Goal: Task Accomplishment & Management: Use online tool/utility

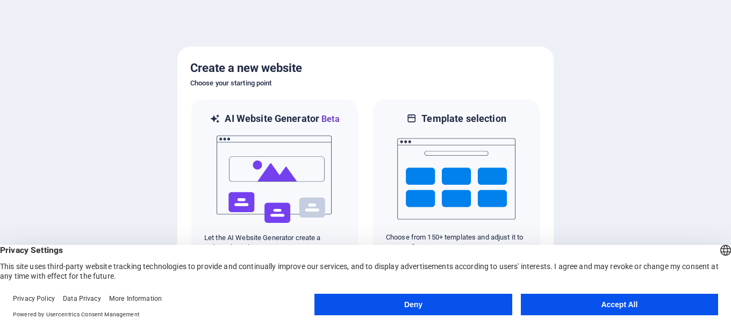
drag, startPoint x: 596, startPoint y: 303, endPoint x: 578, endPoint y: 290, distance: 22.7
click at [596, 302] on button "Accept All" at bounding box center [619, 304] width 197 height 21
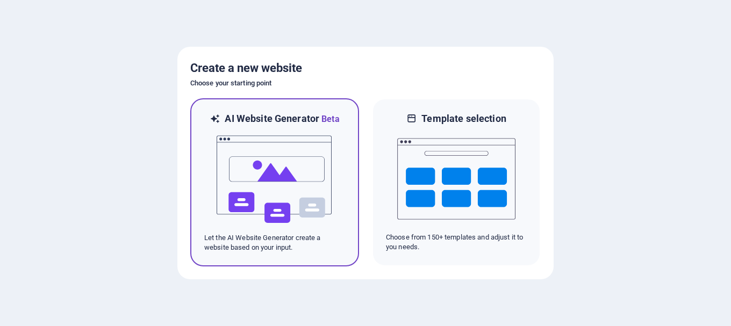
click at [249, 159] on img at bounding box center [275, 179] width 118 height 107
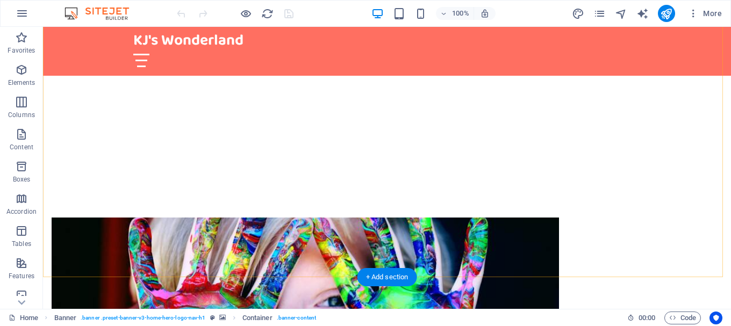
scroll to position [322, 0]
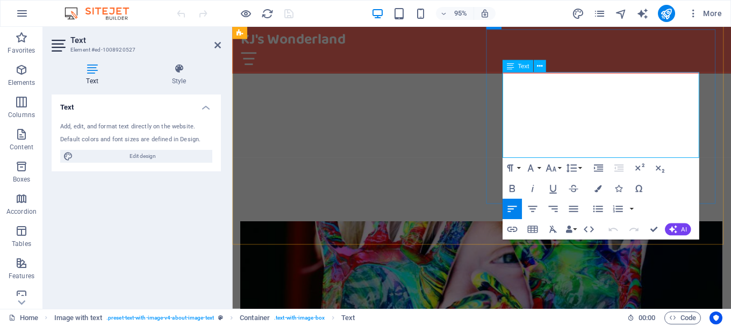
scroll to position [338, 0]
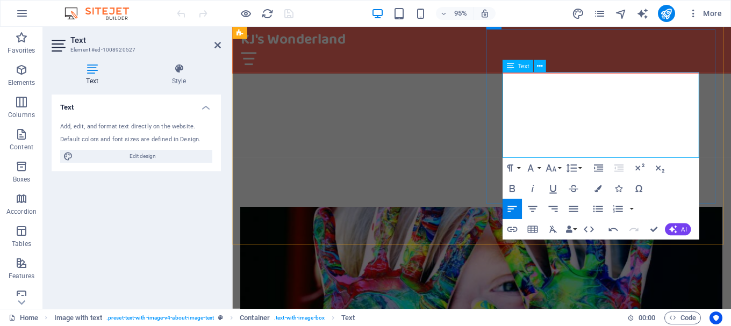
drag, startPoint x: 691, startPoint y: 121, endPoint x: 636, endPoint y: 125, distance: 55.4
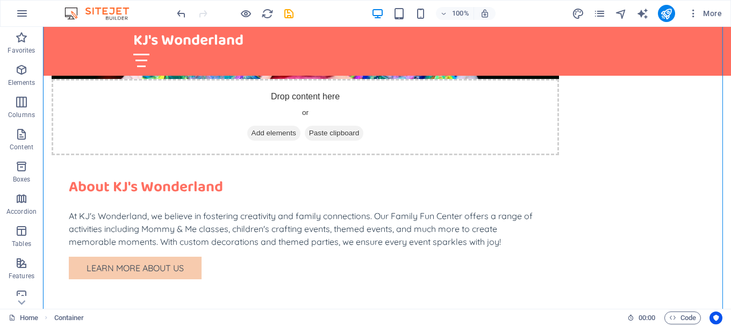
scroll to position [645, 0]
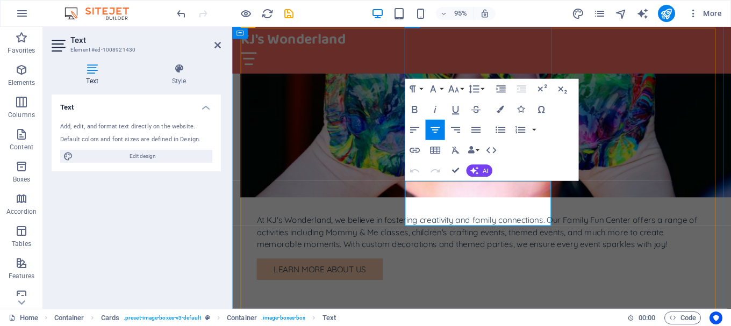
drag, startPoint x: 539, startPoint y: 209, endPoint x: 509, endPoint y: 212, distance: 29.7
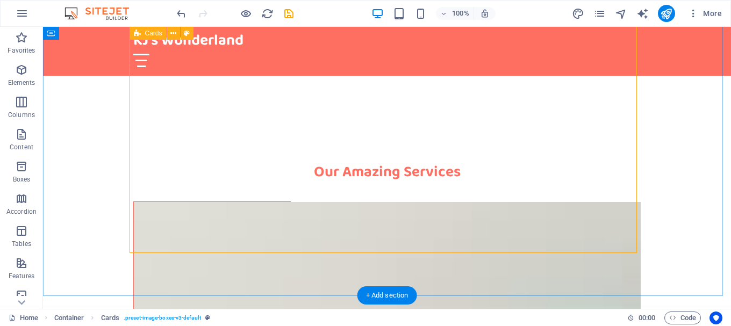
scroll to position [845, 0]
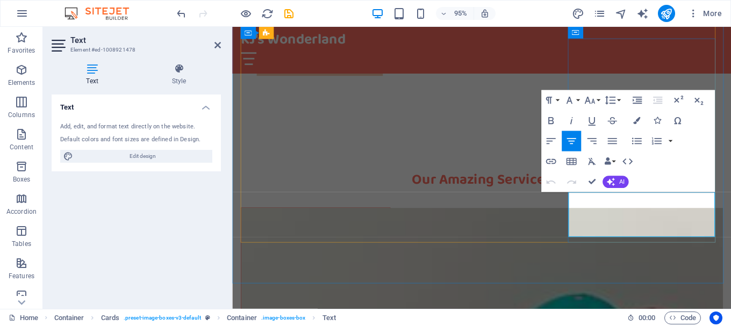
drag, startPoint x: 710, startPoint y: 232, endPoint x: 616, endPoint y: 244, distance: 94.8
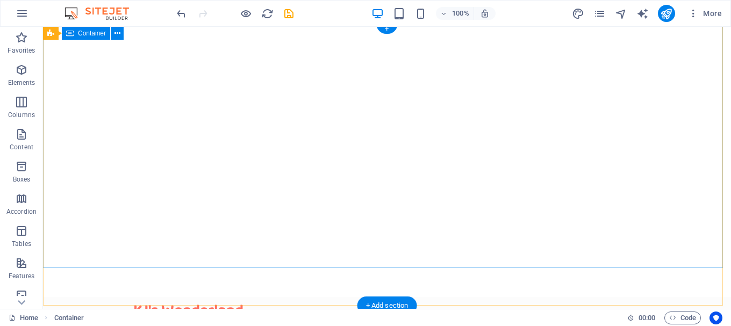
scroll to position [0, 0]
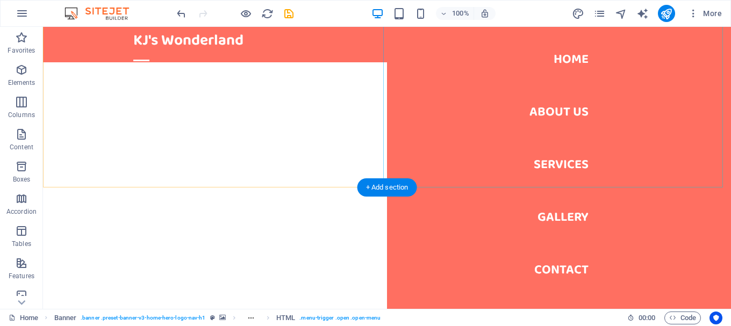
scroll to position [161, 0]
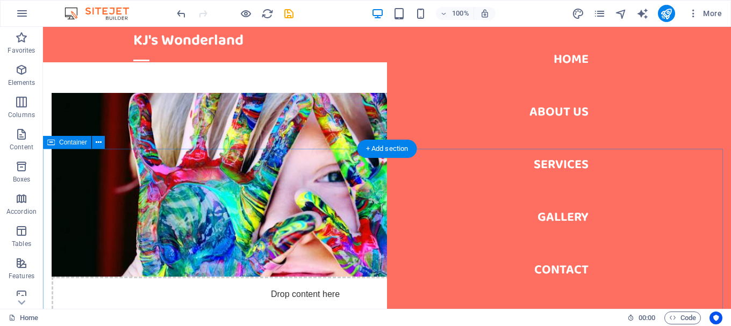
scroll to position [430, 0]
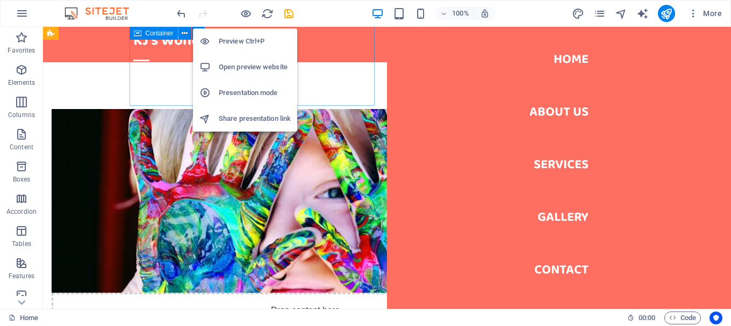
click at [247, 43] on h6 "Preview Ctrl+P" at bounding box center [255, 41] width 72 height 13
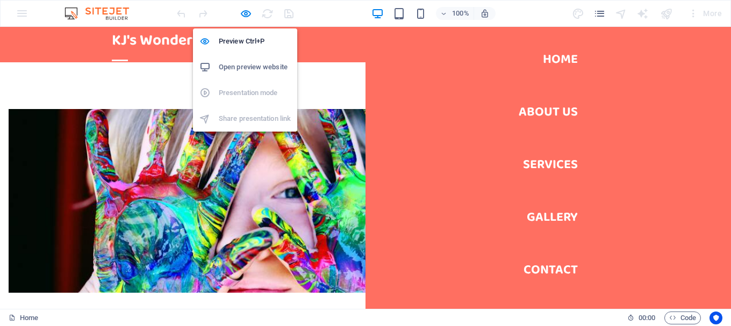
click at [247, 66] on h6 "Open preview website" at bounding box center [255, 67] width 72 height 13
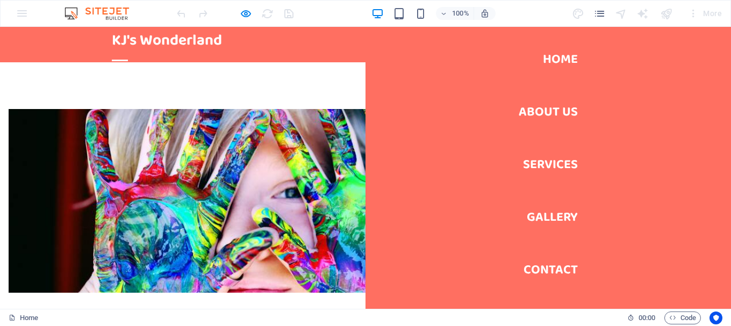
click at [128, 60] on div at bounding box center [120, 61] width 16 height 2
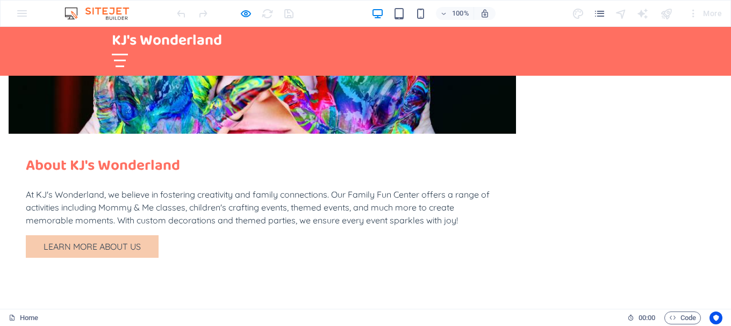
scroll to position [591, 0]
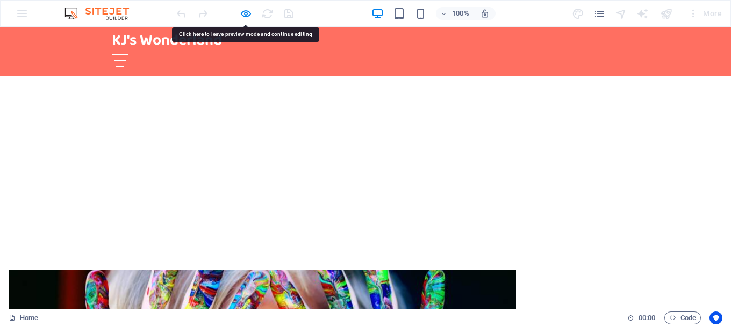
scroll to position [0, 0]
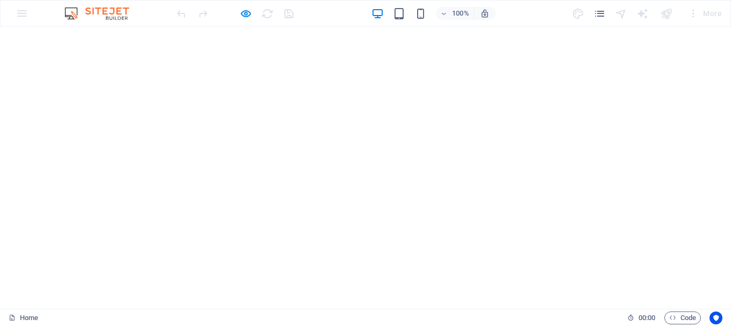
click at [326, 13] on div "100% More" at bounding box center [450, 13] width 551 height 17
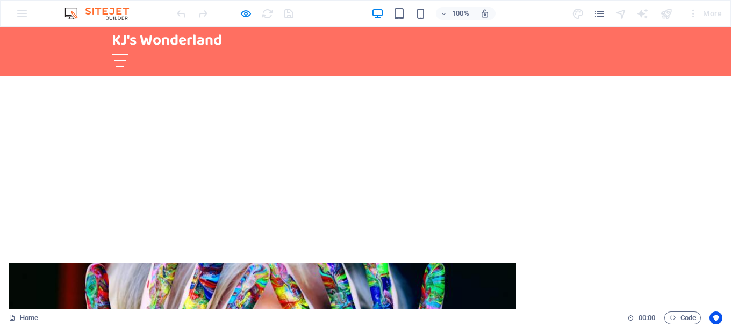
scroll to position [322, 0]
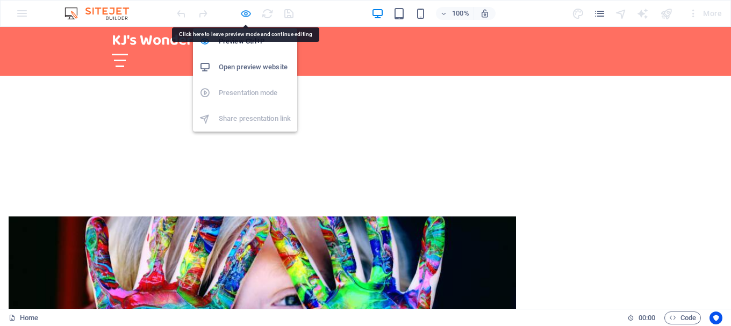
click at [246, 16] on icon "button" at bounding box center [246, 14] width 12 height 12
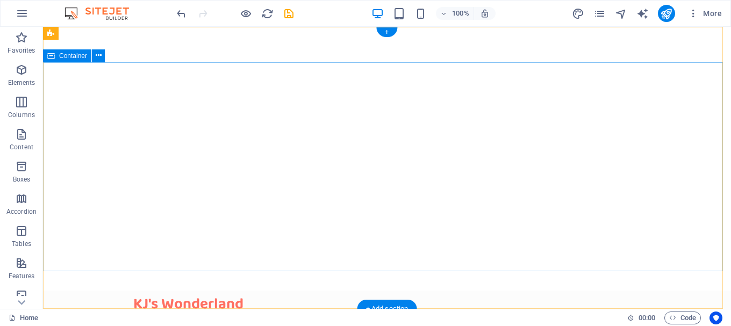
scroll to position [0, 0]
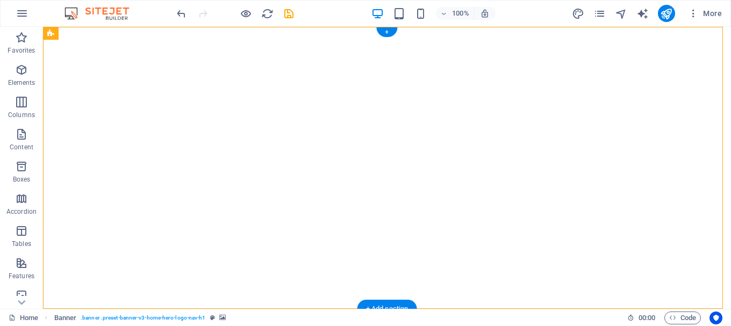
select select "vh"
select select "header"
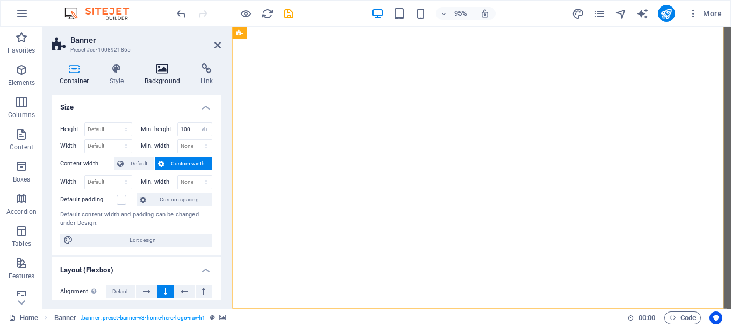
click at [159, 70] on icon at bounding box center [163, 68] width 52 height 11
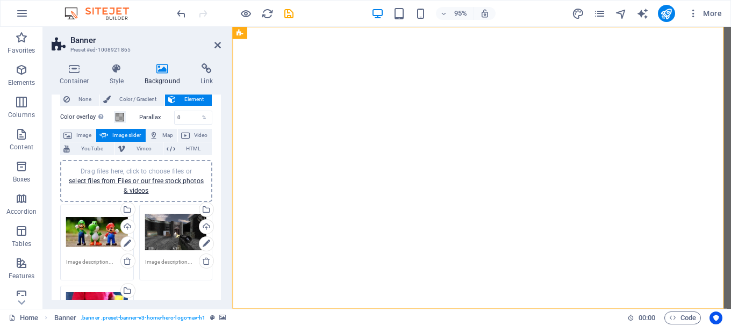
scroll to position [54, 0]
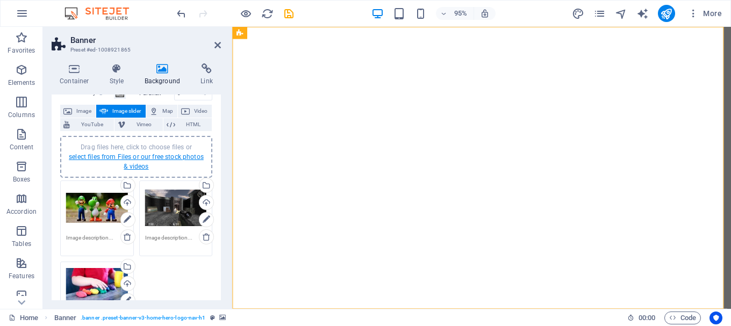
click at [133, 158] on link "select files from Files or our free stock photos & videos" at bounding box center [136, 161] width 135 height 17
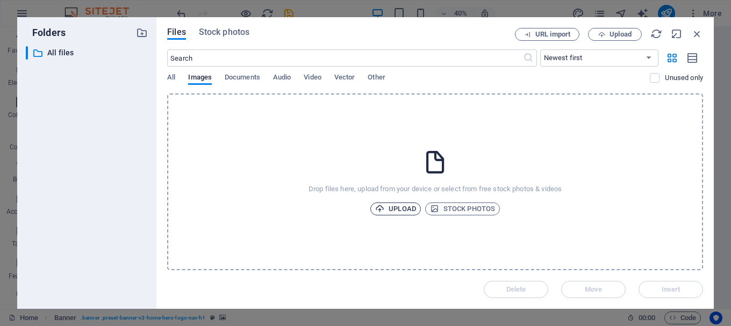
click at [390, 207] on span "Upload" at bounding box center [395, 209] width 41 height 13
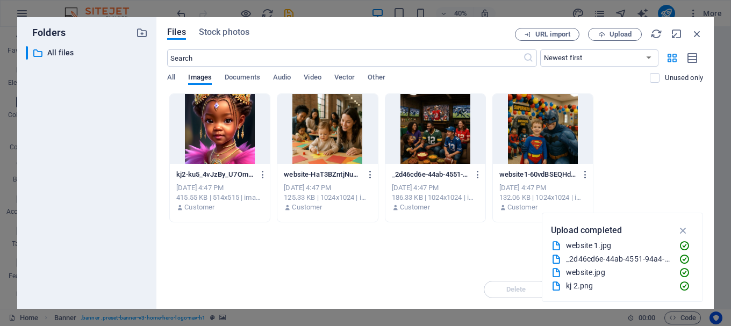
click at [199, 139] on div at bounding box center [220, 129] width 100 height 70
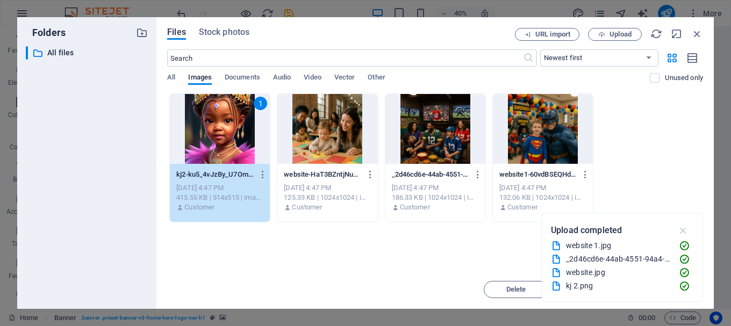
click at [686, 229] on icon "button" at bounding box center [683, 231] width 12 height 12
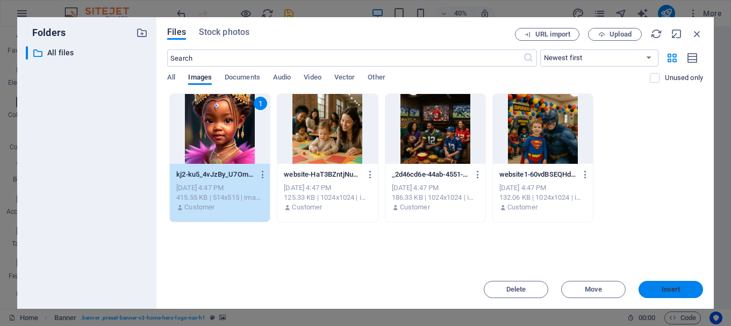
click at [675, 288] on span "Insert" at bounding box center [671, 289] width 19 height 6
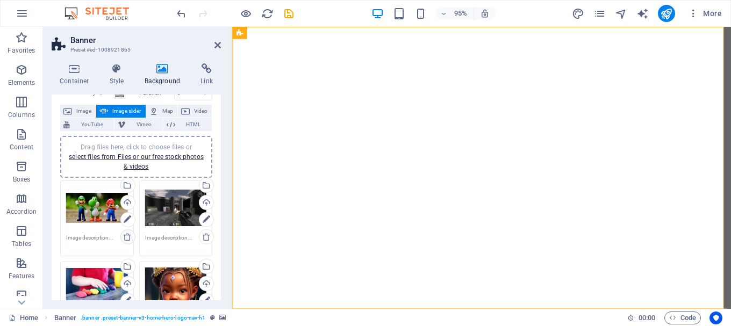
click at [125, 236] on icon at bounding box center [127, 237] width 9 height 9
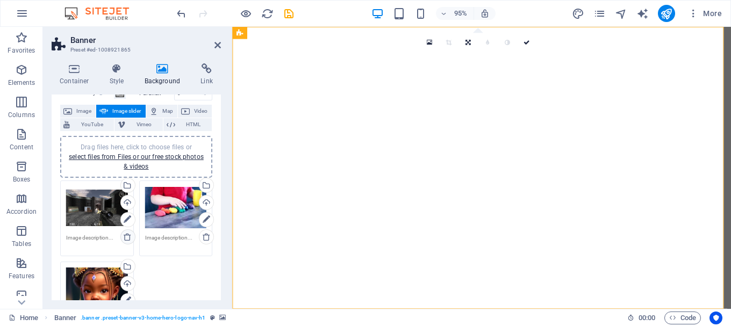
click at [125, 236] on icon at bounding box center [127, 237] width 9 height 9
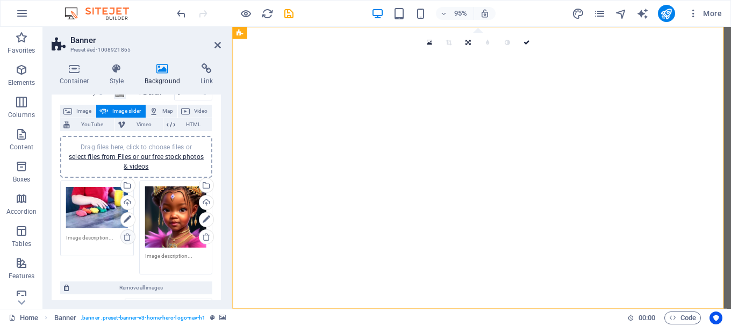
click at [125, 235] on icon at bounding box center [127, 237] width 9 height 9
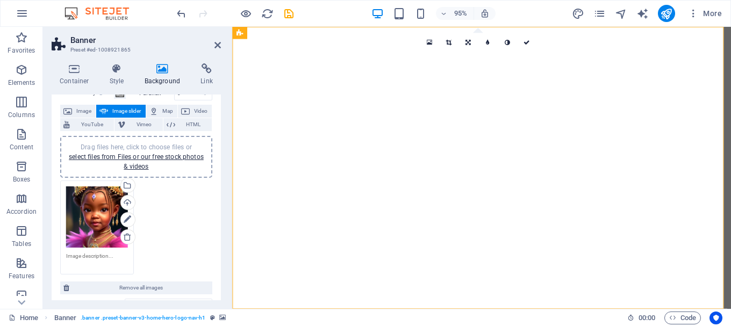
scroll to position [51, 0]
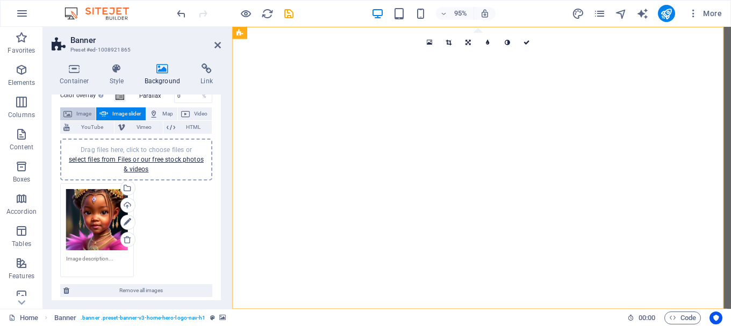
click at [78, 113] on span "Image" at bounding box center [83, 113] width 17 height 13
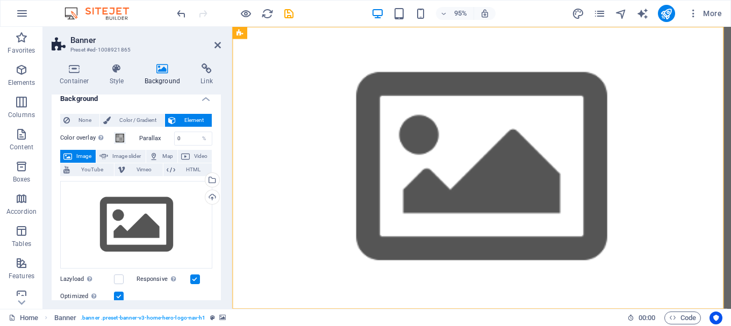
scroll to position [0, 0]
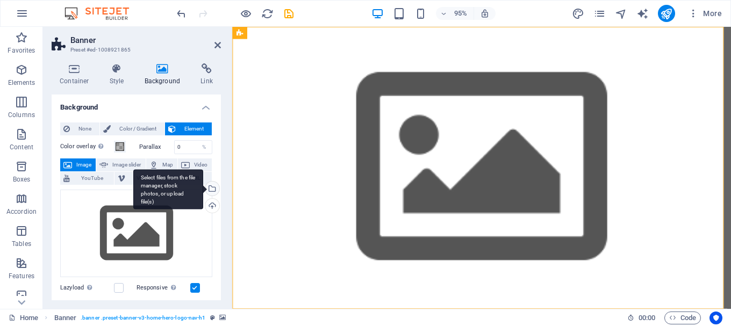
click at [210, 186] on div "Select files from the file manager, stock photos, or upload file(s)" at bounding box center [211, 190] width 16 height 16
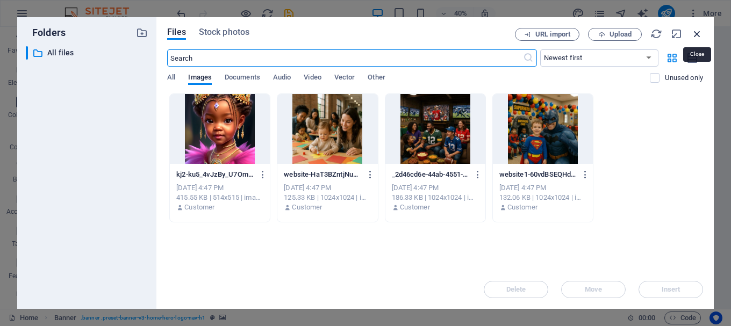
click at [700, 31] on icon "button" at bounding box center [697, 34] width 12 height 12
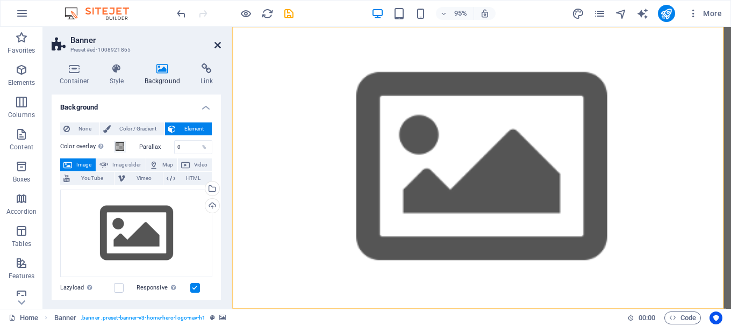
click at [217, 44] on icon at bounding box center [217, 45] width 6 height 9
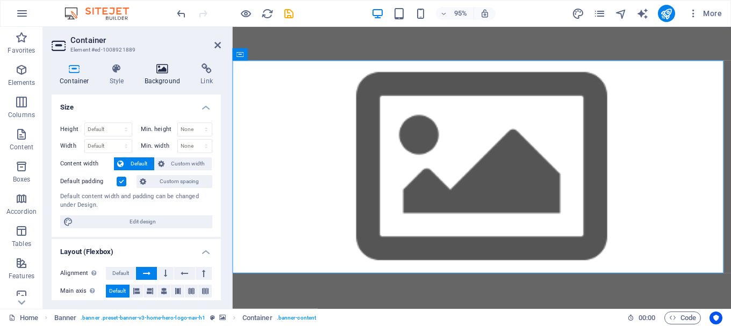
click at [163, 68] on icon at bounding box center [163, 68] width 52 height 11
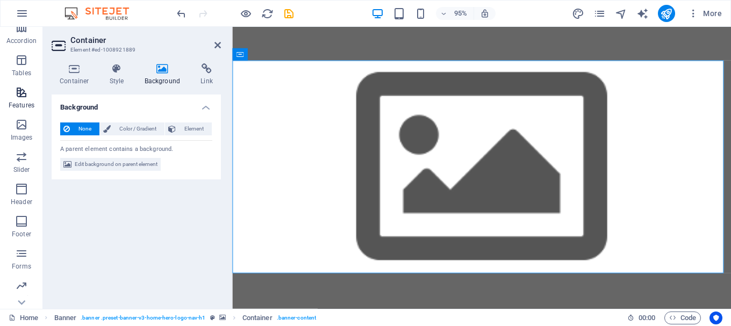
scroll to position [202, 0]
click at [216, 42] on icon at bounding box center [217, 45] width 6 height 9
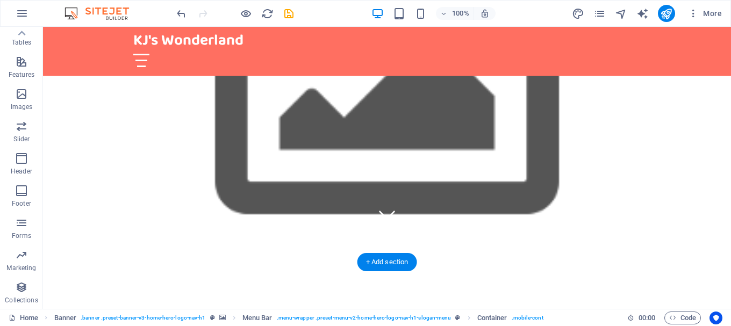
scroll to position [107, 0]
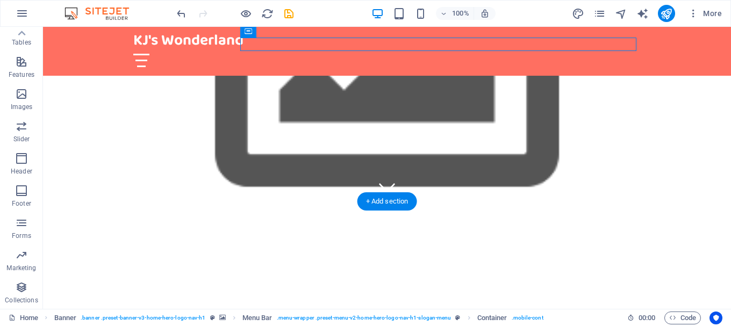
click at [256, 170] on figure at bounding box center [387, 60] width 688 height 282
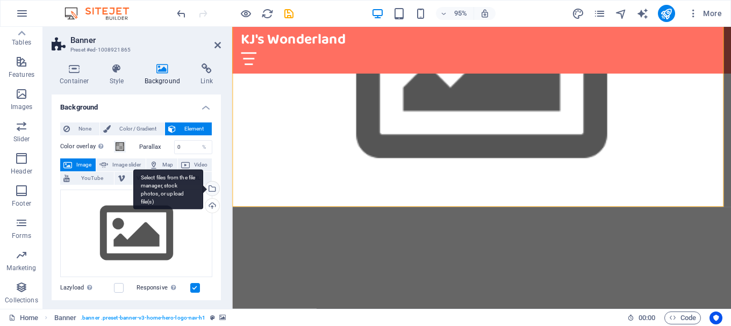
click at [210, 188] on div "Select files from the file manager, stock photos, or upload file(s)" at bounding box center [211, 190] width 16 height 16
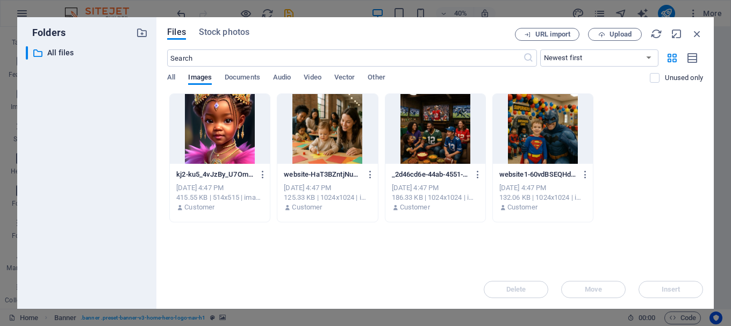
click at [233, 116] on div at bounding box center [220, 129] width 100 height 70
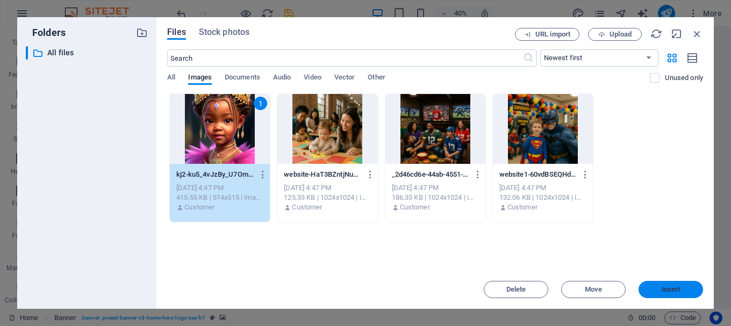
drag, startPoint x: 678, startPoint y: 289, endPoint x: 332, endPoint y: 238, distance: 349.3
click at [678, 289] on span "Insert" at bounding box center [671, 289] width 19 height 6
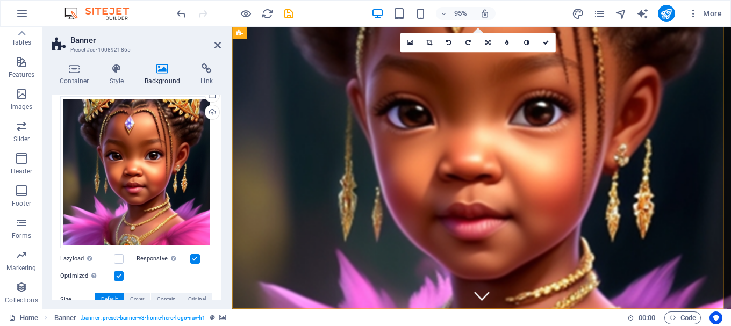
scroll to position [40, 0]
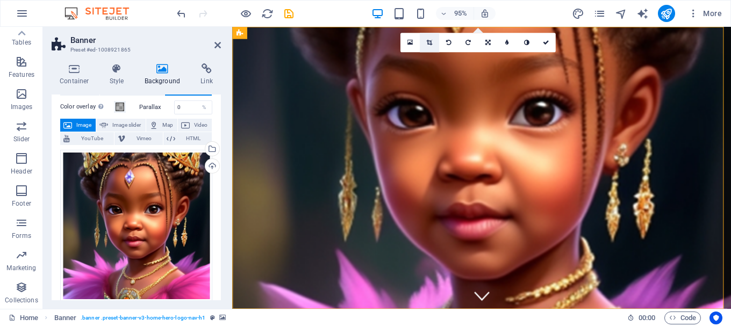
click at [427, 44] on icon at bounding box center [429, 43] width 6 height 6
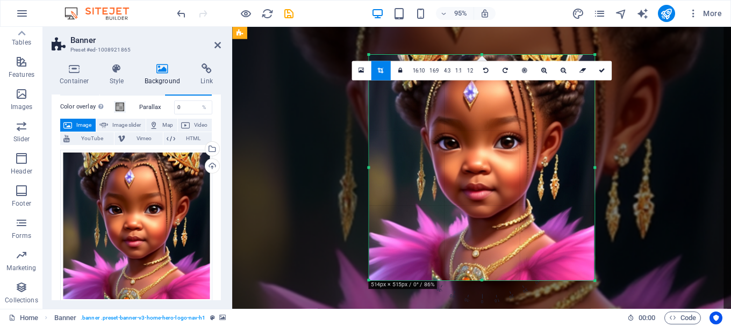
click at [480, 279] on div at bounding box center [481, 281] width 225 height 4
click at [599, 69] on icon at bounding box center [602, 71] width 6 height 6
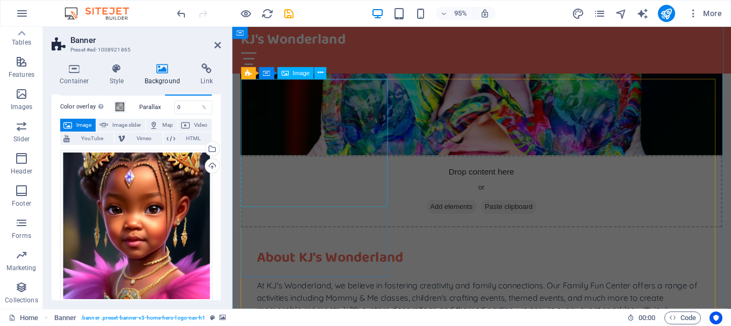
scroll to position [591, 0]
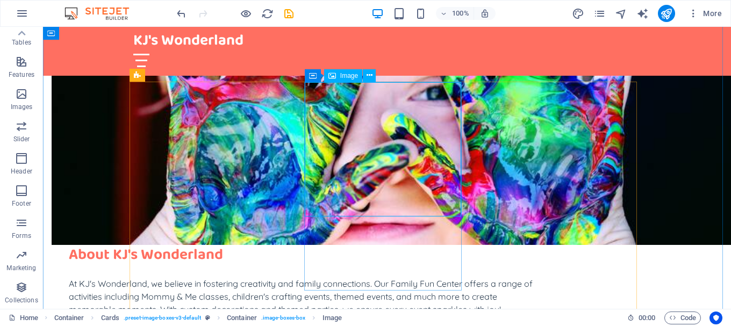
click at [354, 78] on span "Image" at bounding box center [349, 76] width 18 height 6
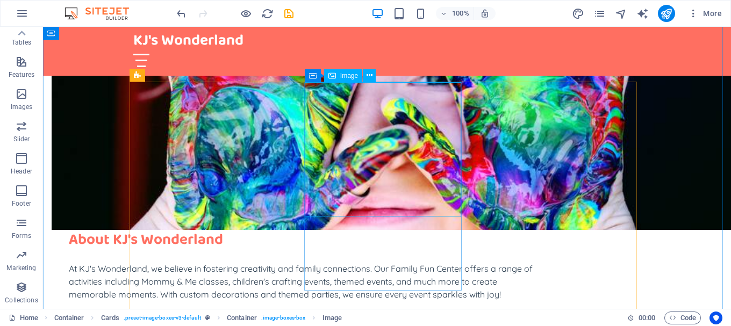
select select "vw"
select select "px"
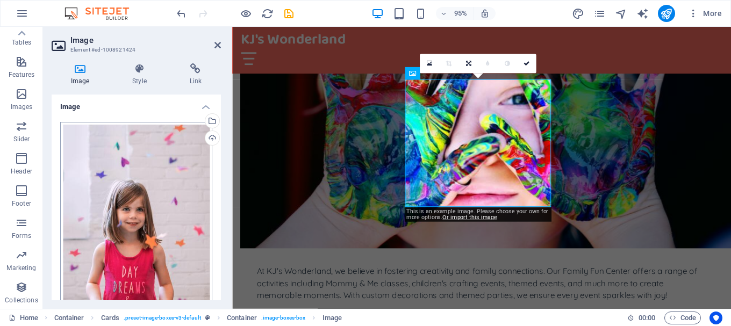
scroll to position [0, 0]
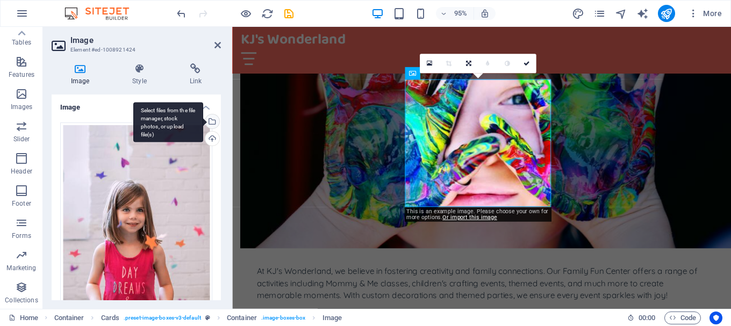
click at [210, 123] on div "Select files from the file manager, stock photos, or upload file(s)" at bounding box center [211, 122] width 16 height 16
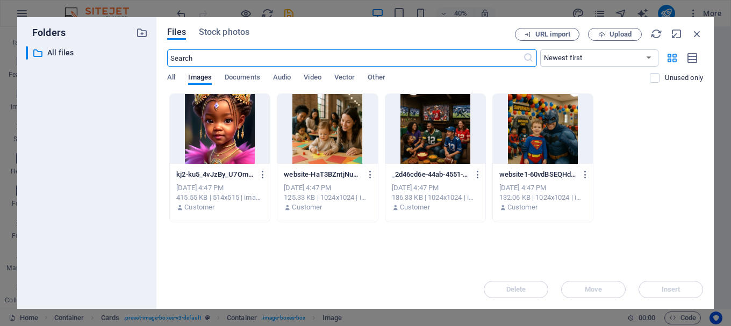
scroll to position [1000, 0]
click at [529, 134] on div at bounding box center [543, 129] width 100 height 70
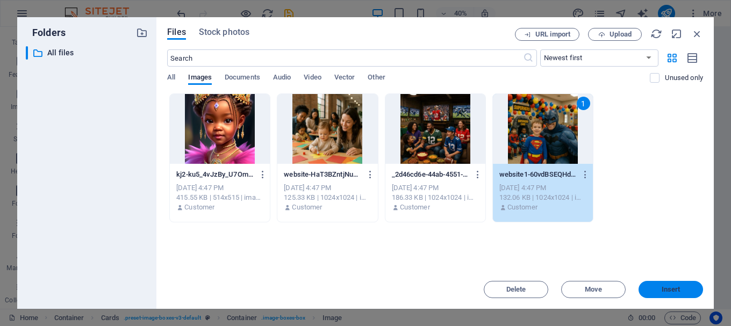
click at [676, 289] on span "Insert" at bounding box center [671, 289] width 19 height 6
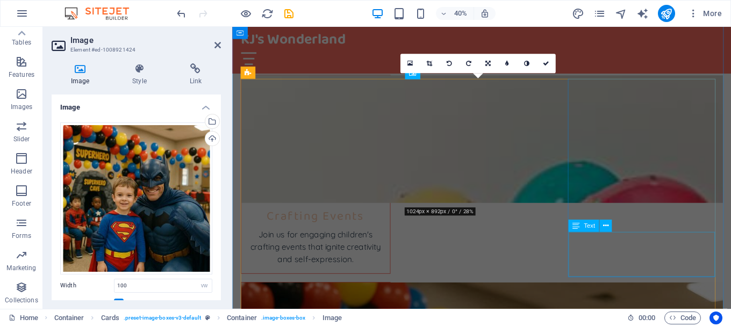
scroll to position [591, 0]
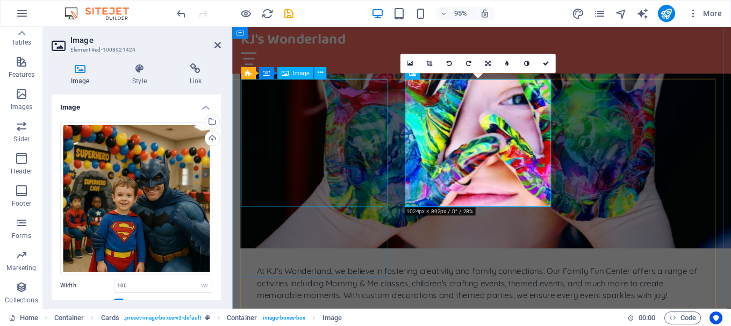
select select "vw"
select select "px"
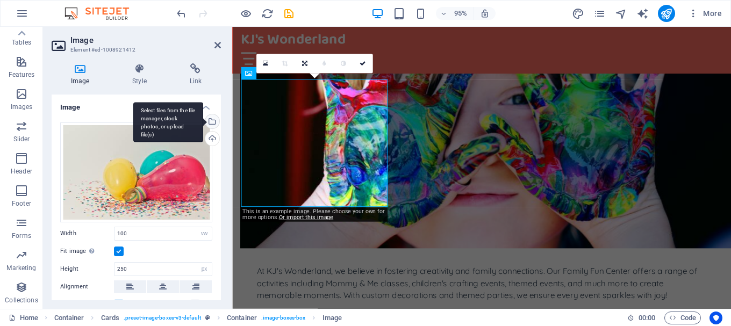
click at [213, 117] on div "Select files from the file manager, stock photos, or upload file(s)" at bounding box center [211, 122] width 16 height 16
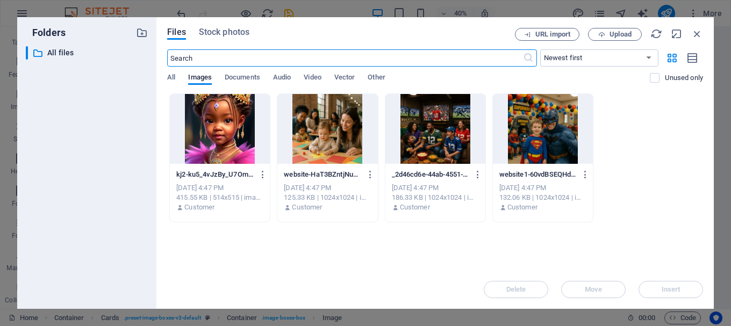
scroll to position [1000, 0]
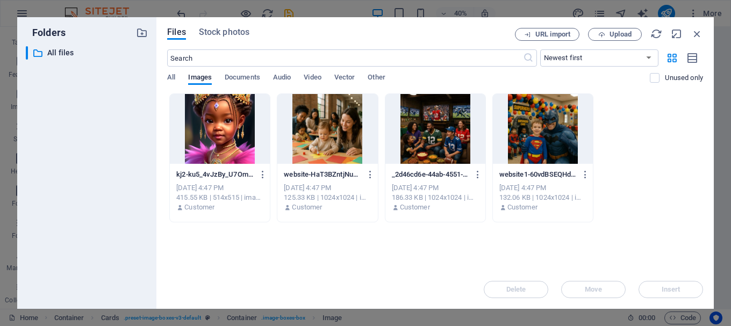
click at [343, 130] on div at bounding box center [327, 129] width 100 height 70
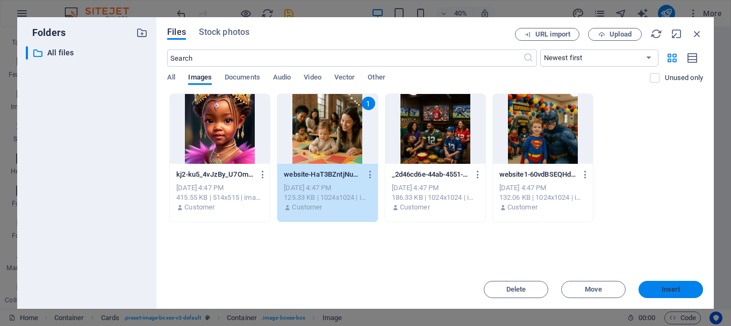
click at [663, 286] on span "Insert" at bounding box center [671, 289] width 19 height 6
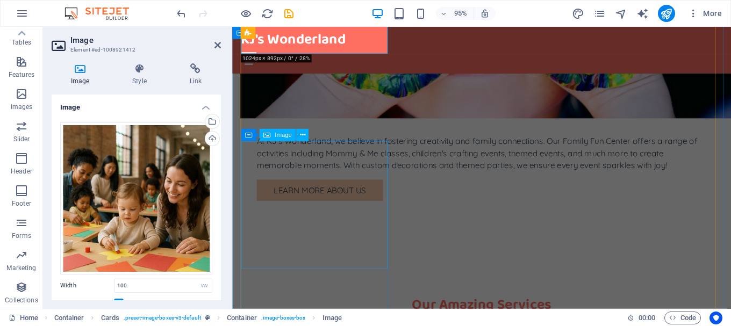
scroll to position [752, 0]
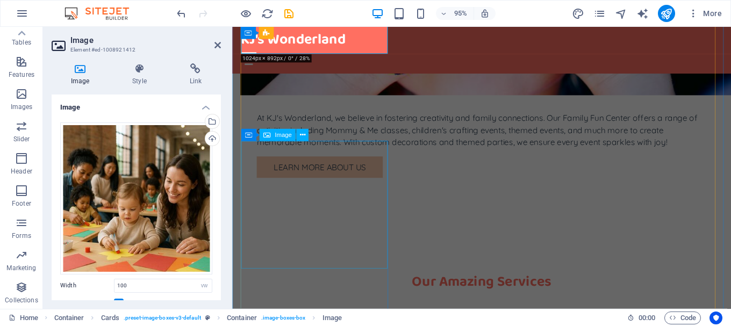
select select "vw"
select select "px"
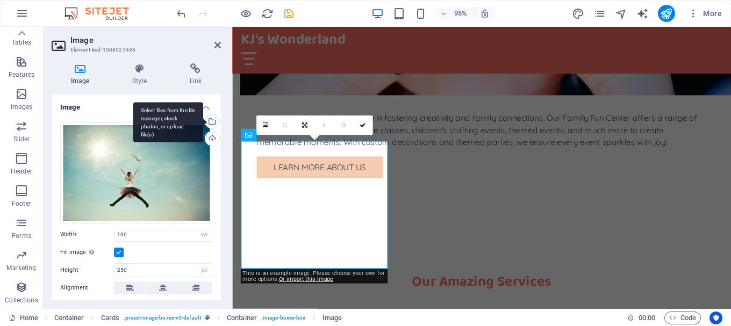
click at [203, 120] on div "Select files from the file manager, stock photos, or upload file(s)" at bounding box center [168, 122] width 70 height 40
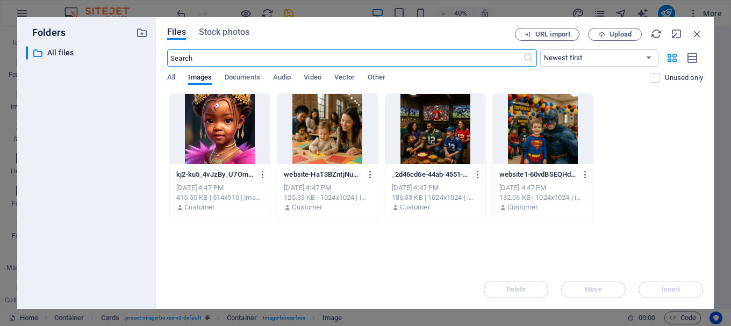
click at [313, 138] on div at bounding box center [327, 129] width 100 height 70
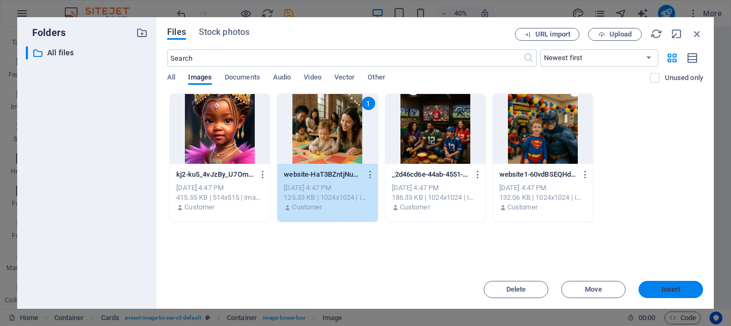
click at [683, 291] on span "Insert" at bounding box center [671, 289] width 56 height 6
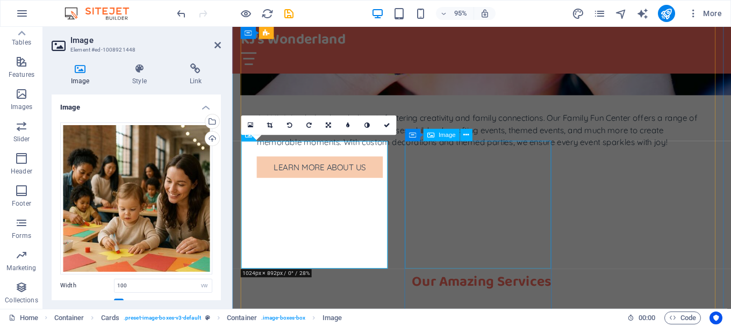
select select "vw"
select select "px"
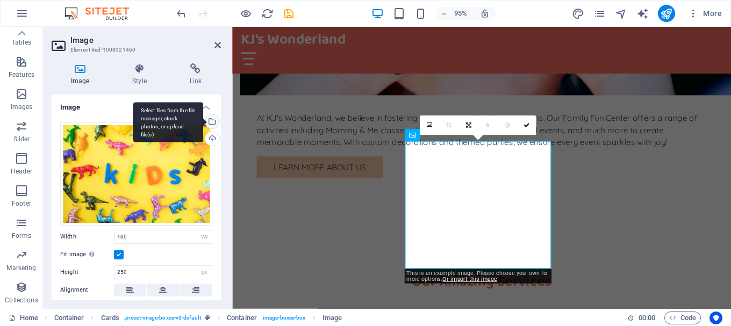
click at [213, 121] on div "Select files from the file manager, stock photos, or upload file(s)" at bounding box center [211, 122] width 16 height 16
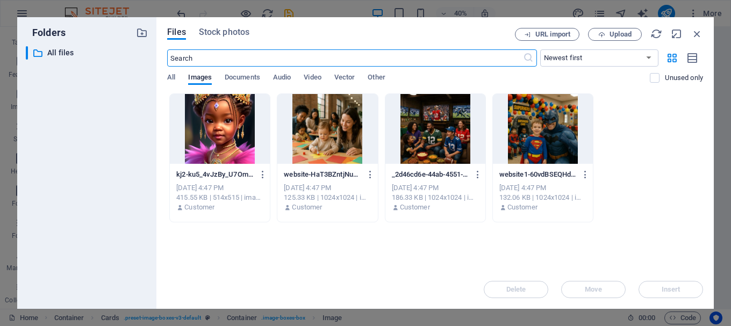
click at [433, 133] on div at bounding box center [435, 129] width 100 height 70
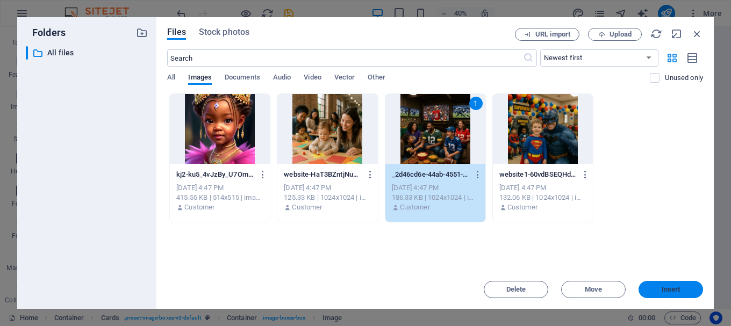
click at [662, 288] on span "Insert" at bounding box center [671, 289] width 19 height 6
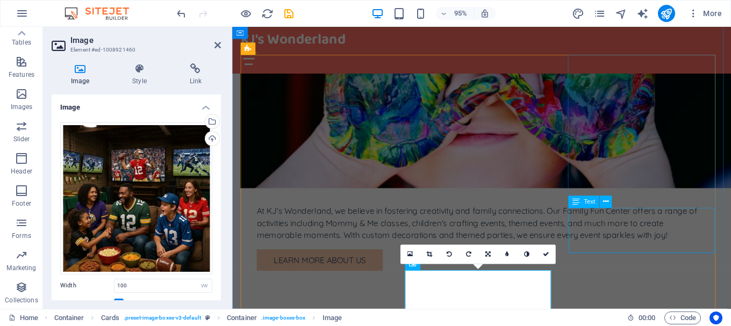
scroll to position [591, 0]
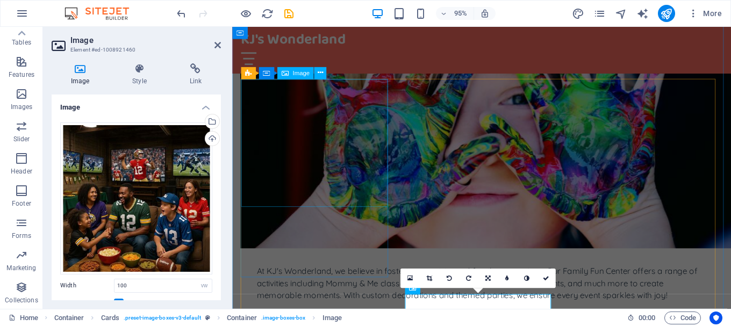
select select "vw"
select select "px"
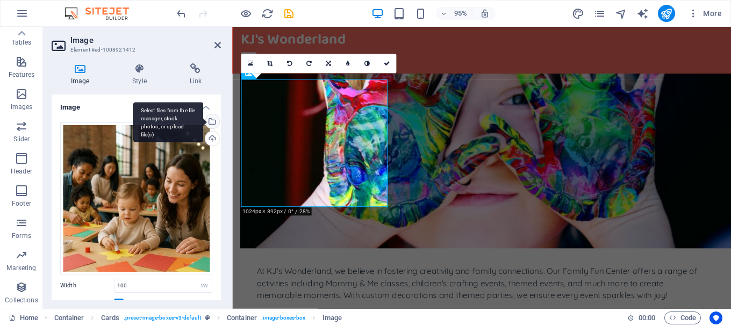
click at [209, 121] on div "Select files from the file manager, stock photos, or upload file(s)" at bounding box center [211, 122] width 16 height 16
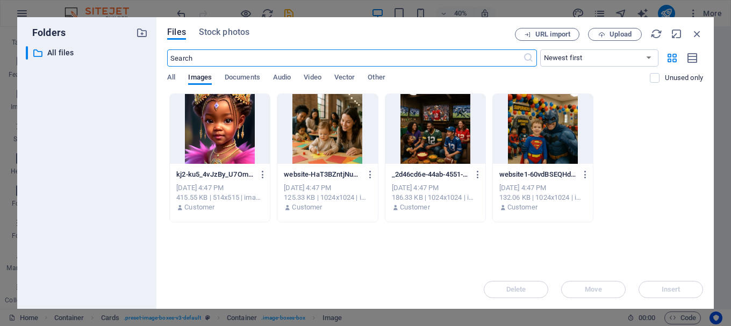
scroll to position [1000, 0]
click at [617, 34] on span "Upload" at bounding box center [620, 34] width 22 height 6
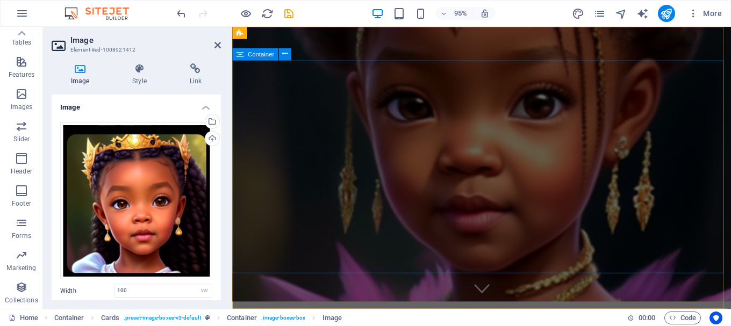
scroll to position [0, 0]
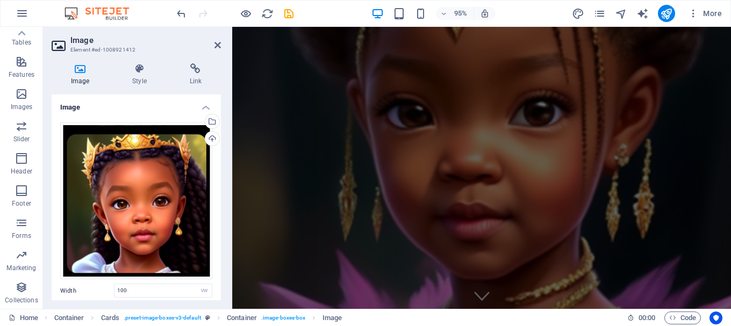
click at [323, 305] on figure at bounding box center [494, 175] width 525 height 297
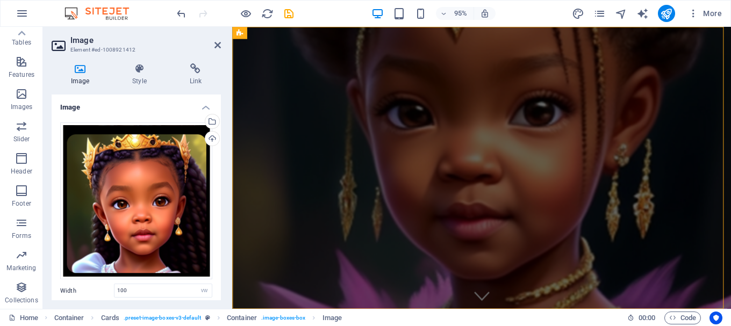
click at [323, 305] on figure at bounding box center [494, 175] width 525 height 297
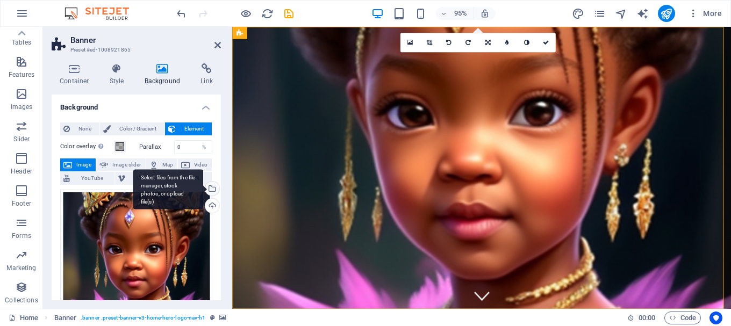
click at [213, 189] on div "Select files from the file manager, stock photos, or upload file(s)" at bounding box center [211, 190] width 16 height 16
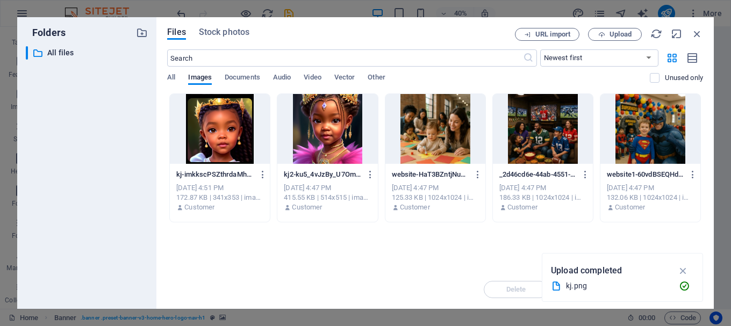
click at [221, 132] on div at bounding box center [220, 129] width 100 height 70
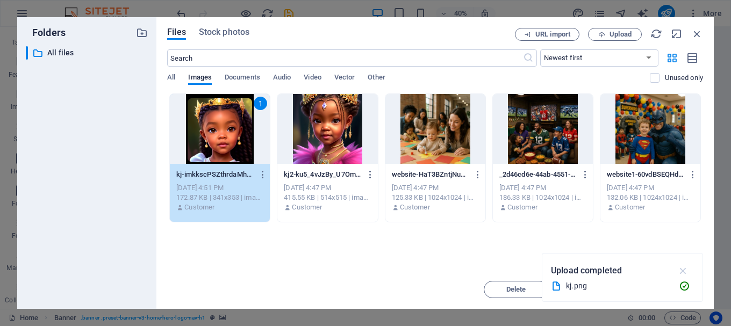
click at [684, 270] on icon "button" at bounding box center [683, 271] width 12 height 12
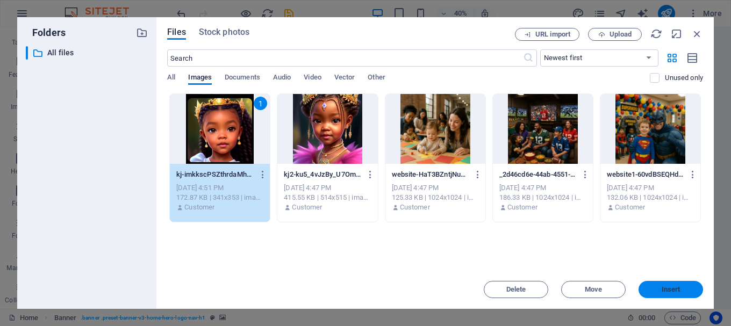
drag, startPoint x: 682, startPoint y: 289, endPoint x: 265, endPoint y: 227, distance: 421.1
click at [682, 289] on span "Insert" at bounding box center [671, 289] width 56 height 6
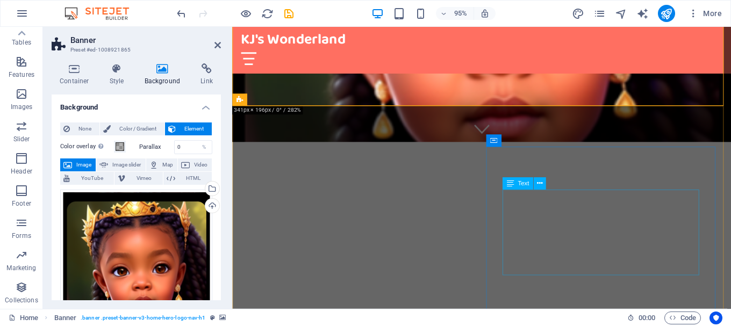
scroll to position [161, 0]
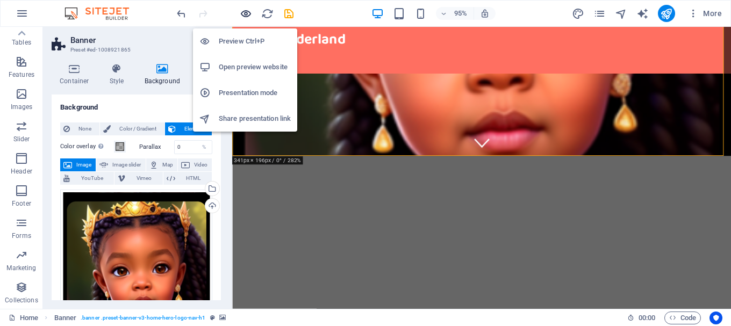
click at [249, 13] on icon "button" at bounding box center [246, 14] width 12 height 12
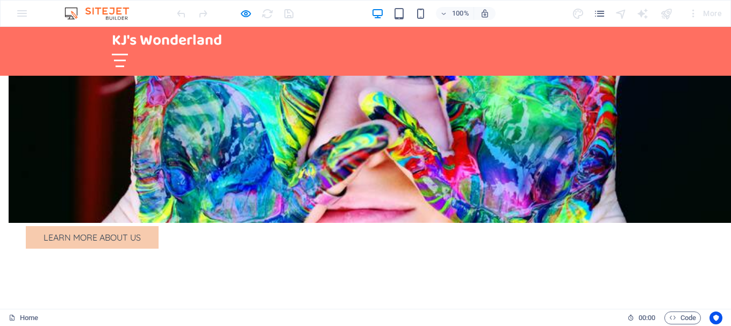
scroll to position [591, 0]
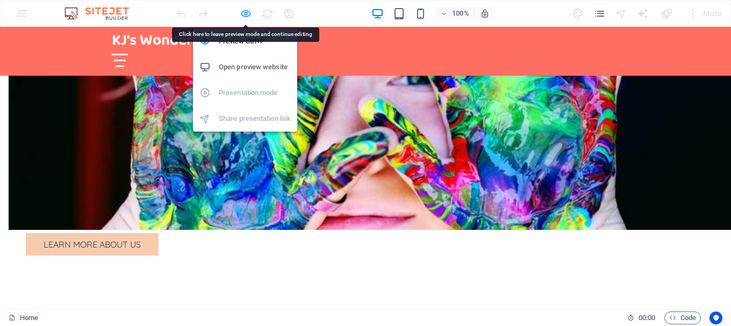
click at [247, 13] on icon "button" at bounding box center [246, 14] width 12 height 12
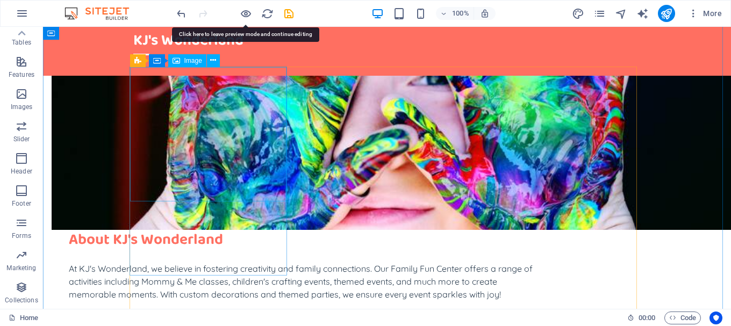
select select "vw"
select select "px"
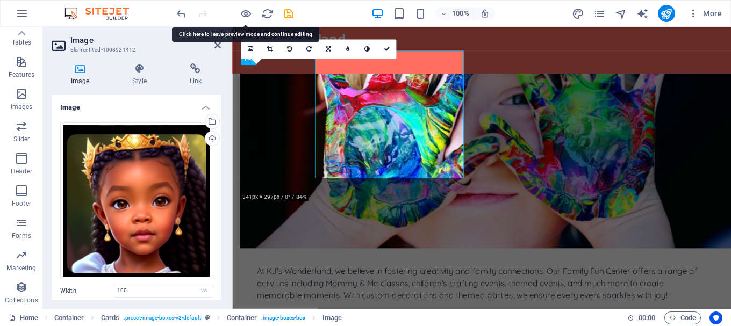
scroll to position [606, 0]
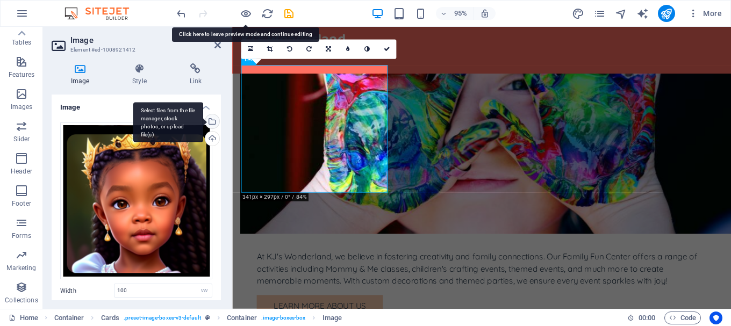
click at [210, 118] on div "Select files from the file manager, stock photos, or upload file(s)" at bounding box center [211, 122] width 16 height 16
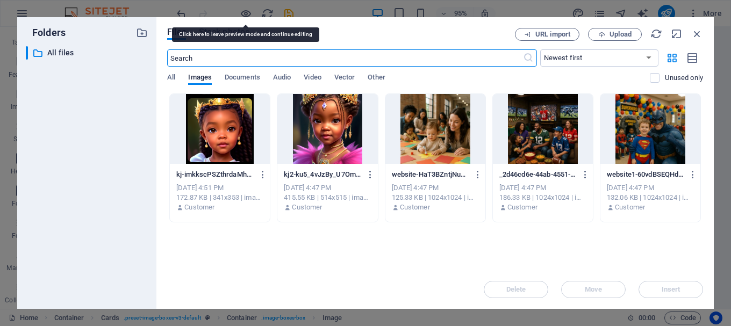
scroll to position [1015, 0]
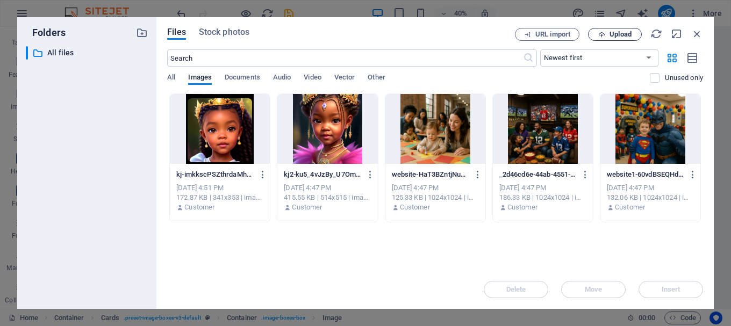
click at [618, 31] on span "Upload" at bounding box center [620, 34] width 22 height 6
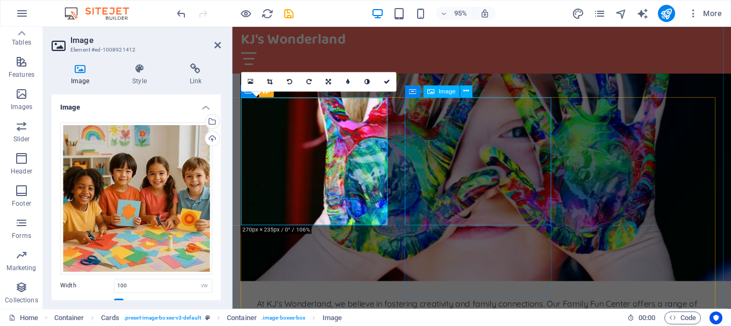
scroll to position [552, 0]
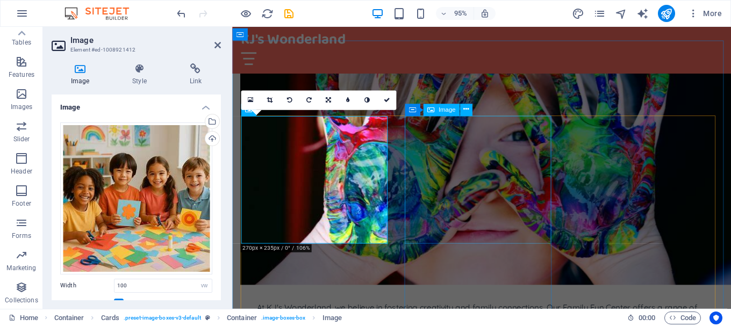
select select "vw"
select select "px"
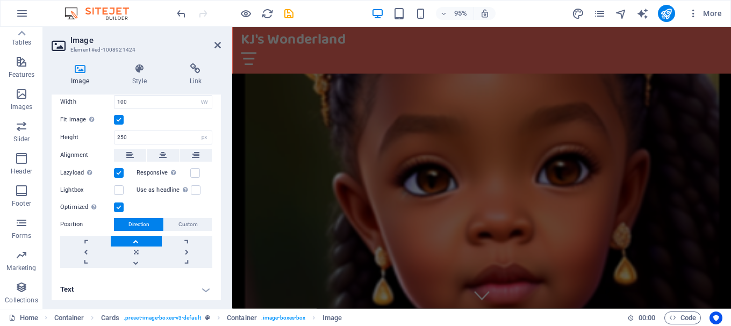
scroll to position [0, 0]
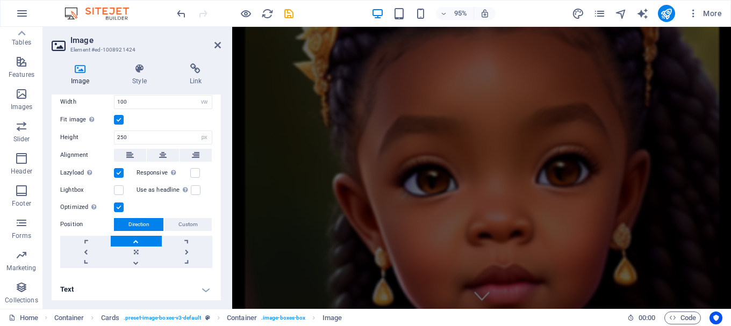
click at [375, 307] on figure at bounding box center [494, 175] width 525 height 297
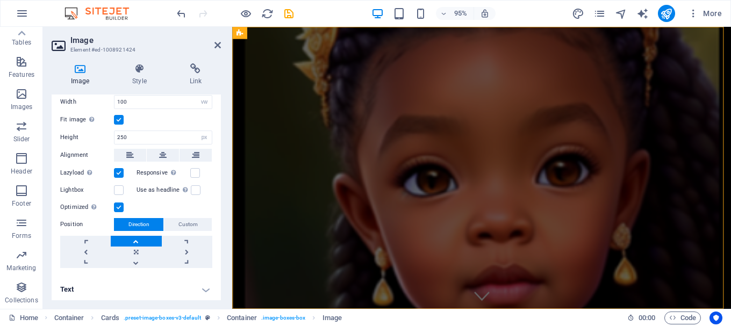
click at [375, 307] on figure at bounding box center [494, 175] width 525 height 297
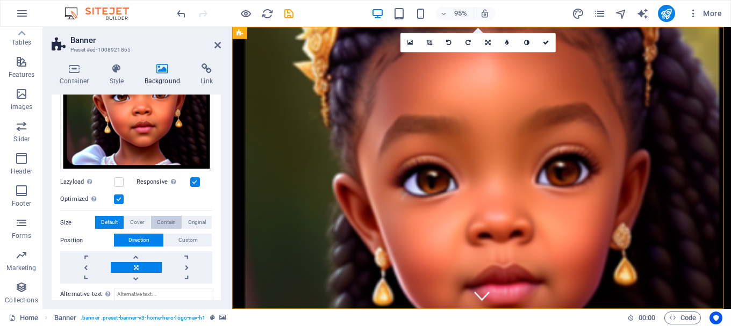
scroll to position [152, 0]
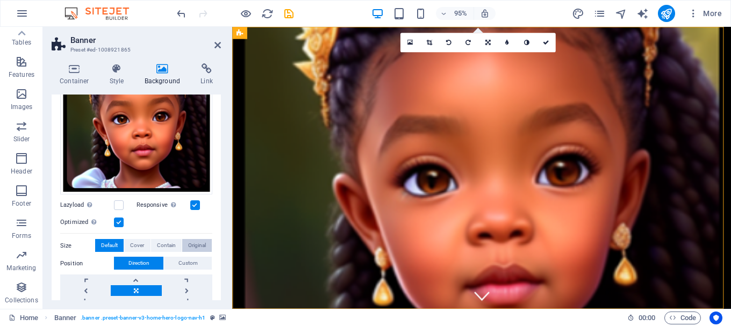
click at [192, 245] on span "Original" at bounding box center [197, 245] width 18 height 13
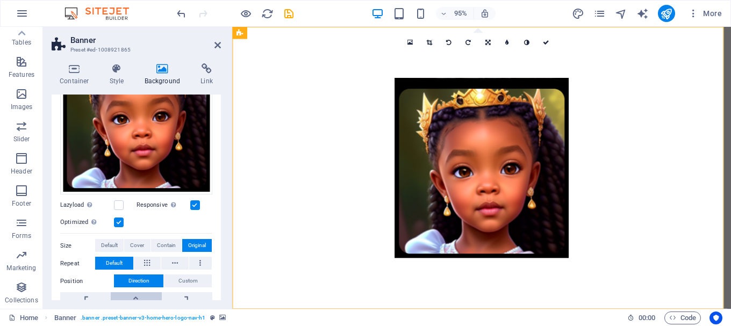
click at [137, 296] on link at bounding box center [136, 297] width 51 height 11
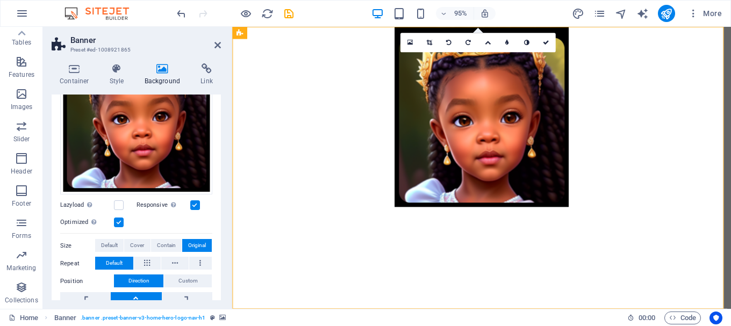
click at [137, 296] on link at bounding box center [136, 297] width 51 height 11
click at [68, 73] on icon at bounding box center [75, 68] width 46 height 11
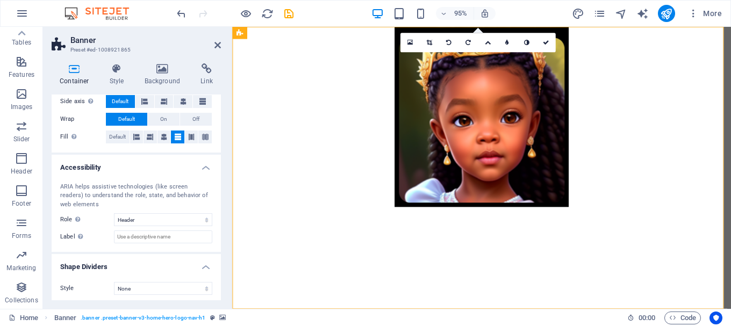
scroll to position [229, 0]
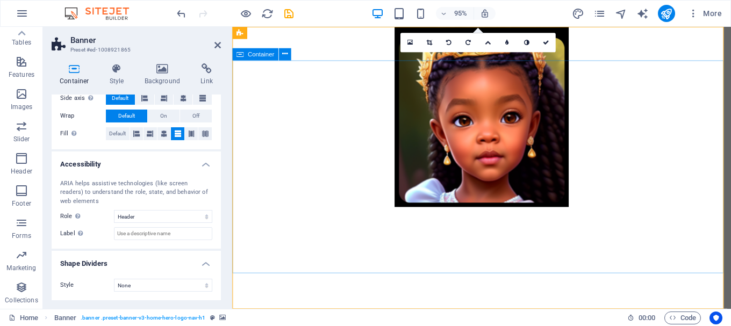
click at [217, 42] on icon at bounding box center [217, 45] width 6 height 9
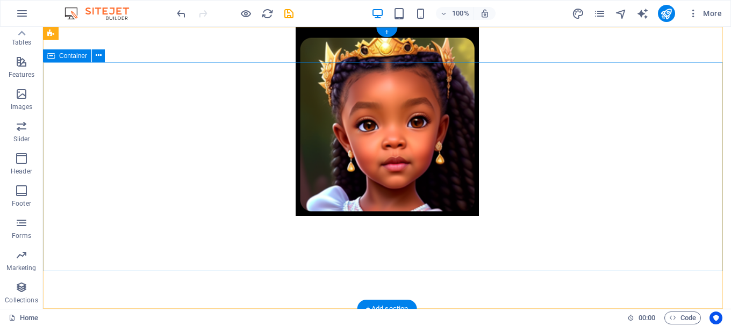
scroll to position [0, 0]
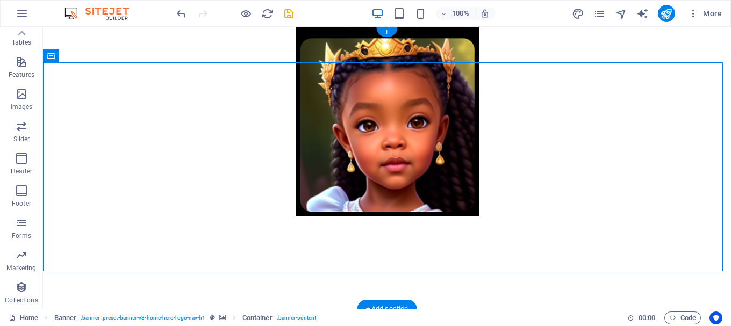
click at [184, 286] on figure at bounding box center [387, 168] width 688 height 282
select select "vh"
select select "header"
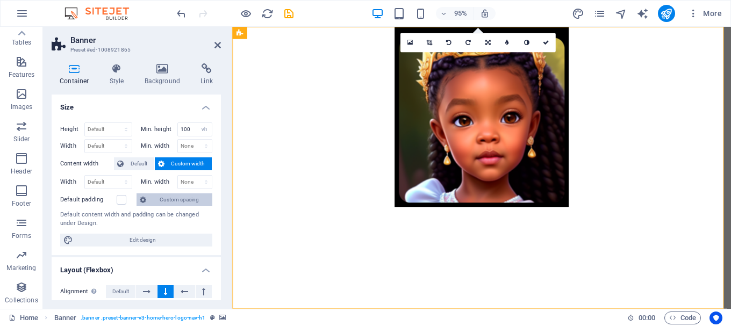
click at [165, 202] on span "Custom spacing" at bounding box center [179, 199] width 60 height 13
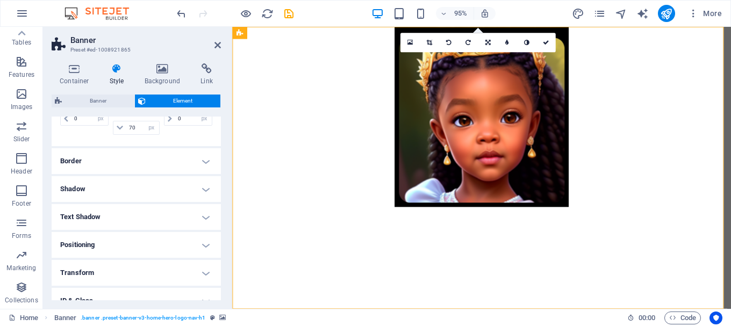
scroll to position [107, 0]
click at [202, 242] on h4 "Positioning" at bounding box center [136, 244] width 169 height 26
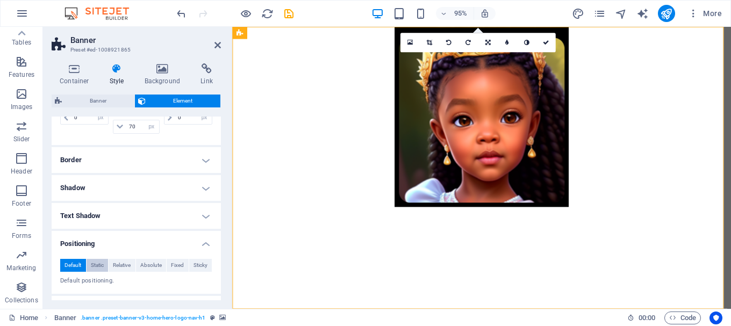
click at [106, 265] on button "Static" at bounding box center [98, 265] width 22 height 13
click at [117, 264] on span "Relative" at bounding box center [122, 265] width 18 height 13
click at [148, 264] on span "Absolute" at bounding box center [150, 265] width 21 height 13
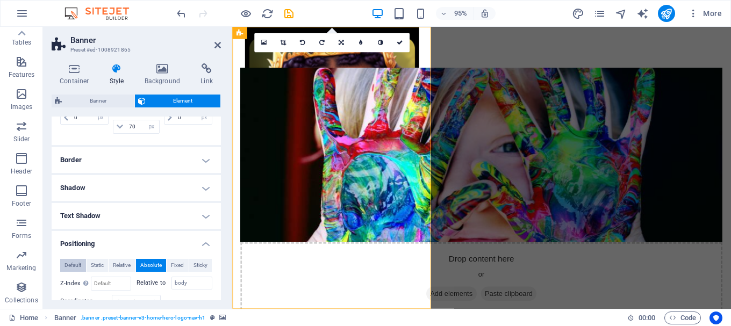
click at [74, 262] on span "Default" at bounding box center [72, 265] width 17 height 13
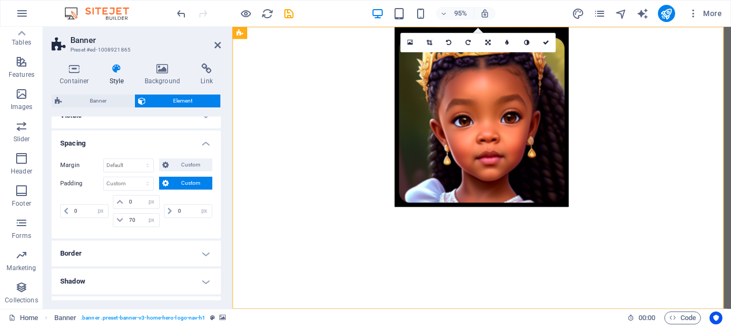
scroll to position [0, 0]
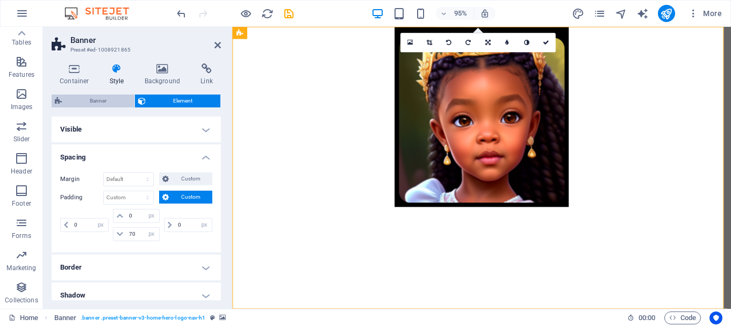
click at [105, 98] on span "Banner" at bounding box center [98, 101] width 66 height 13
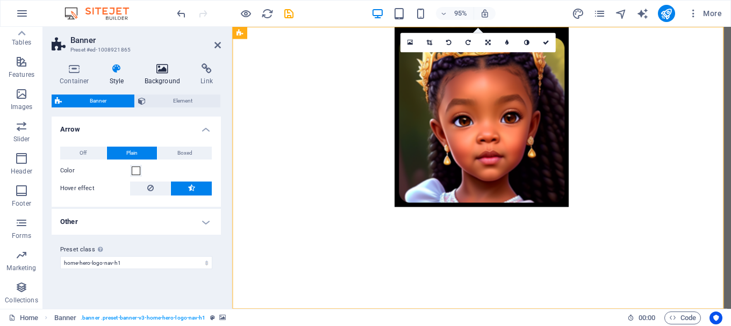
click at [161, 69] on icon at bounding box center [163, 68] width 52 height 11
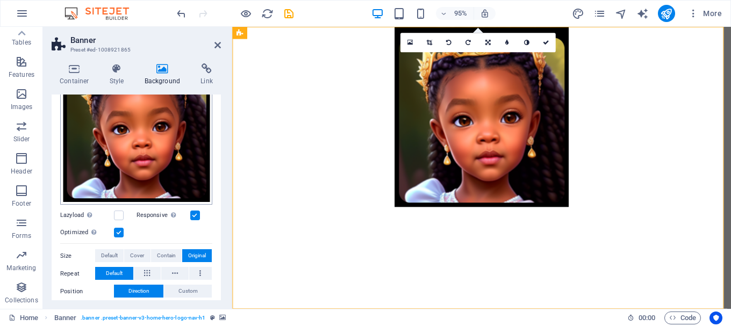
scroll to position [161, 0]
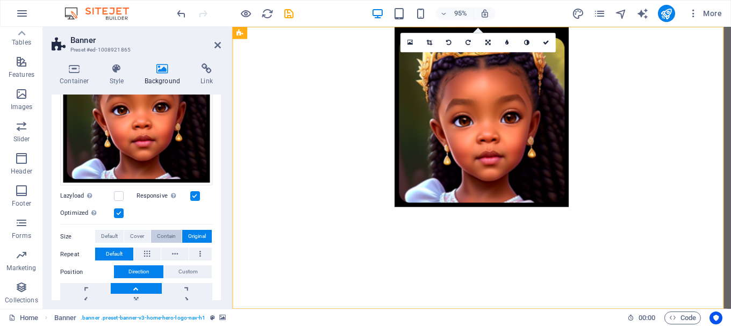
click at [166, 231] on span "Contain" at bounding box center [166, 236] width 19 height 13
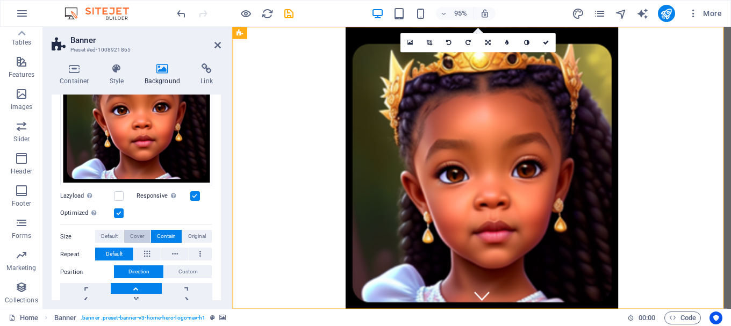
click at [137, 233] on span "Cover" at bounding box center [137, 236] width 14 height 13
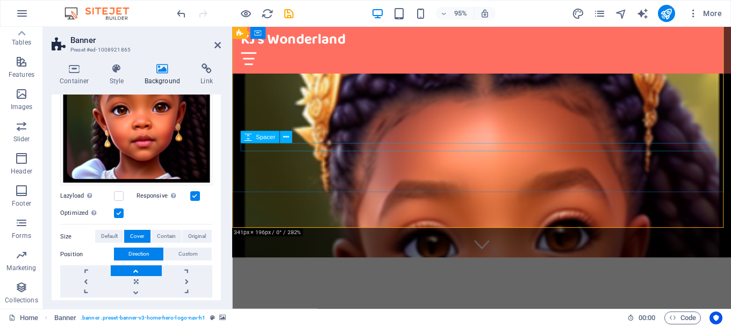
scroll to position [54, 0]
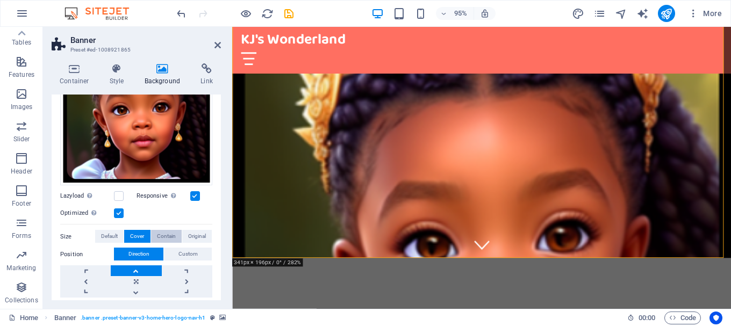
click at [167, 235] on span "Contain" at bounding box center [166, 236] width 19 height 13
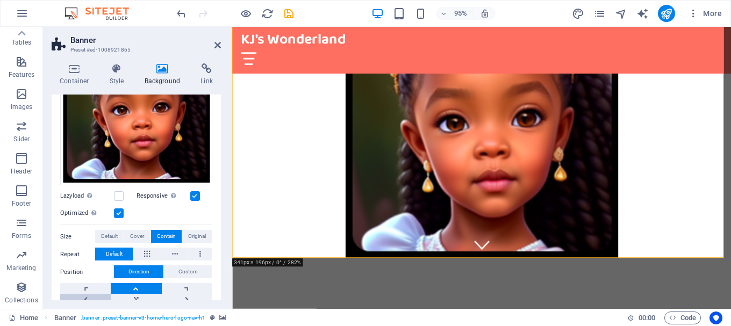
click at [86, 295] on link at bounding box center [85, 299] width 51 height 11
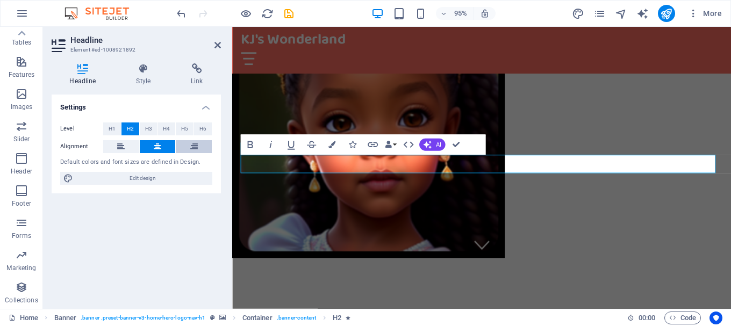
click at [191, 147] on icon at bounding box center [194, 146] width 8 height 13
click at [179, 127] on button "H5" at bounding box center [185, 129] width 18 height 13
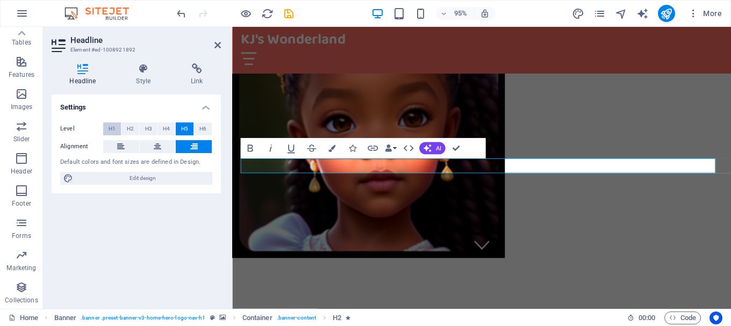
click at [111, 131] on span "H1" at bounding box center [112, 129] width 7 height 13
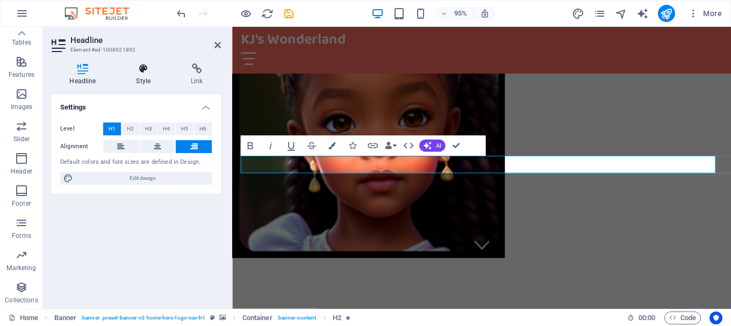
click at [141, 67] on icon at bounding box center [143, 68] width 51 height 11
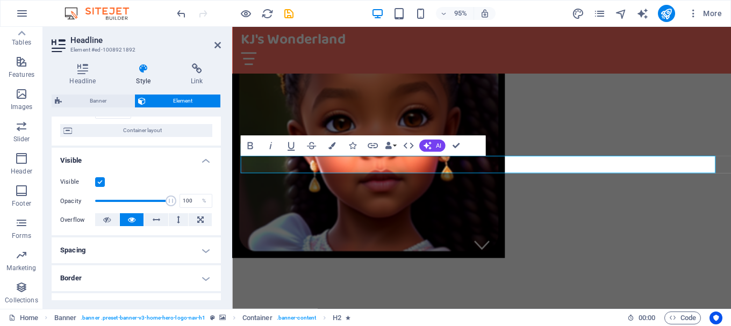
scroll to position [0, 0]
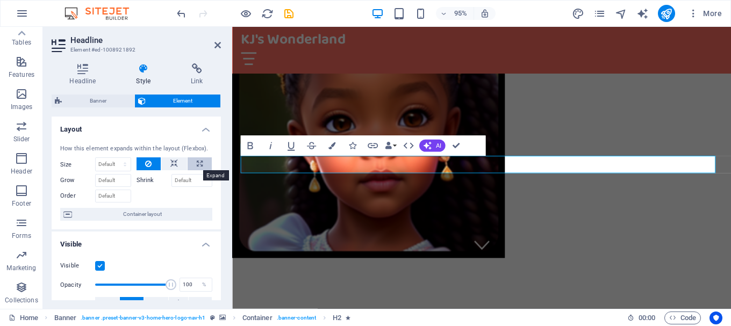
click at [197, 161] on icon at bounding box center [200, 163] width 6 height 13
type input "100"
select select "%"
click at [170, 165] on icon at bounding box center [174, 163] width 8 height 13
select select "DISABLED_OPTION_VALUE"
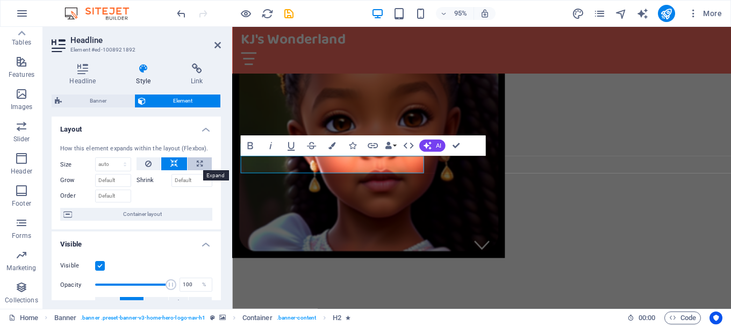
click at [193, 162] on button at bounding box center [200, 163] width 24 height 13
type input "100"
select select "%"
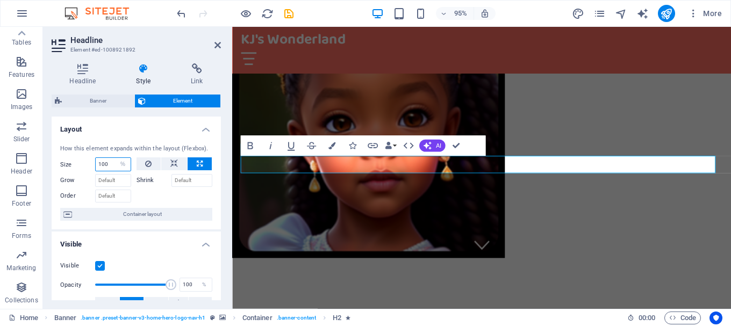
click at [112, 164] on input "100" at bounding box center [113, 164] width 35 height 13
drag, startPoint x: 112, startPoint y: 164, endPoint x: 88, endPoint y: 166, distance: 24.2
click at [88, 166] on div "Size 100 Default auto px % 1/1 1/2 1/3 1/4 1/5 1/6 1/7 1/8 1/9 1/10" at bounding box center [95, 164] width 71 height 14
type input "500"
click at [150, 164] on icon at bounding box center [148, 163] width 6 height 13
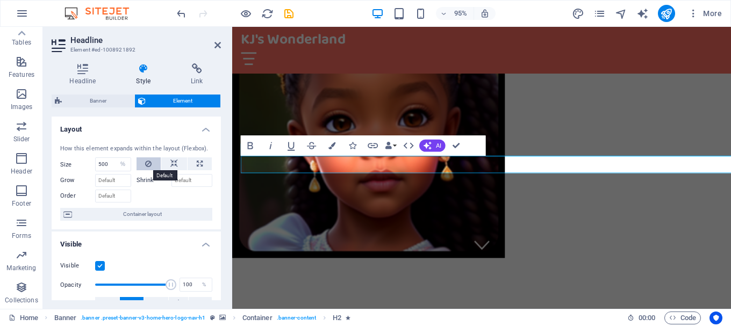
select select "DISABLED_OPTION_VALUE"
click at [171, 164] on icon at bounding box center [174, 163] width 8 height 13
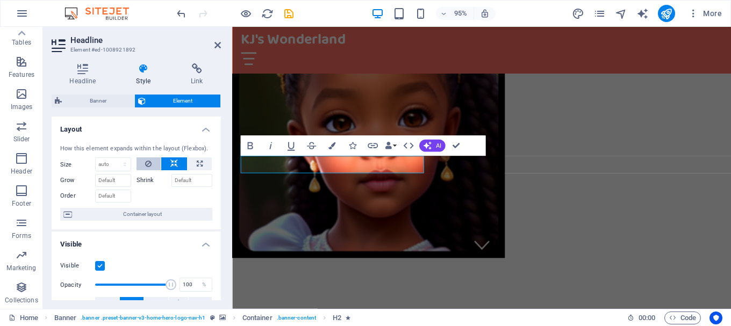
click at [147, 164] on icon at bounding box center [148, 163] width 6 height 13
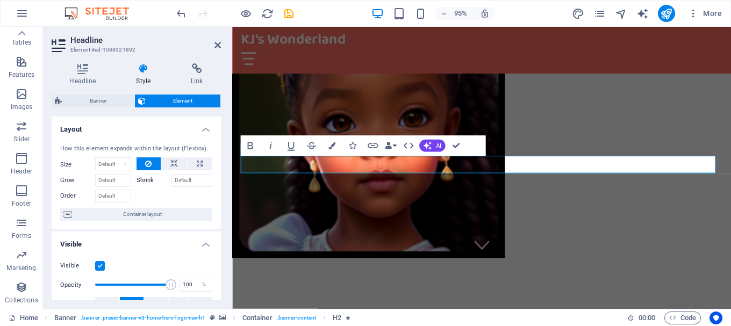
click at [607, 234] on figure at bounding box center [494, 121] width 525 height 297
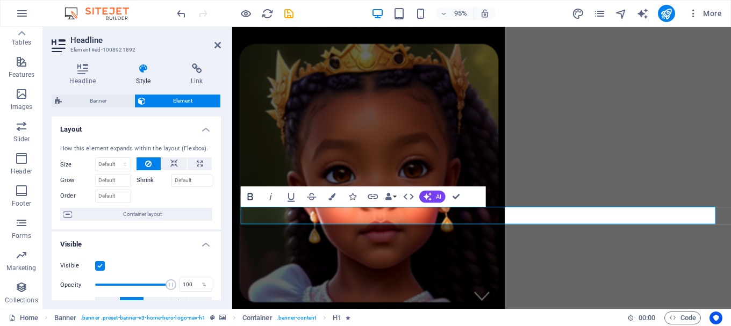
click at [249, 198] on icon "button" at bounding box center [250, 197] width 12 height 12
click at [333, 196] on icon "button" at bounding box center [331, 196] width 7 height 7
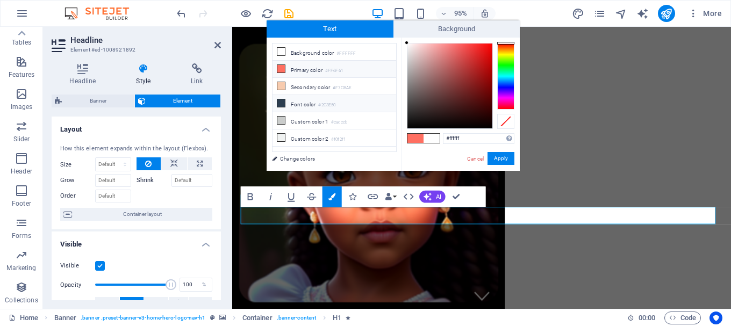
click at [307, 104] on li "Font color #2C3E50" at bounding box center [334, 103] width 124 height 17
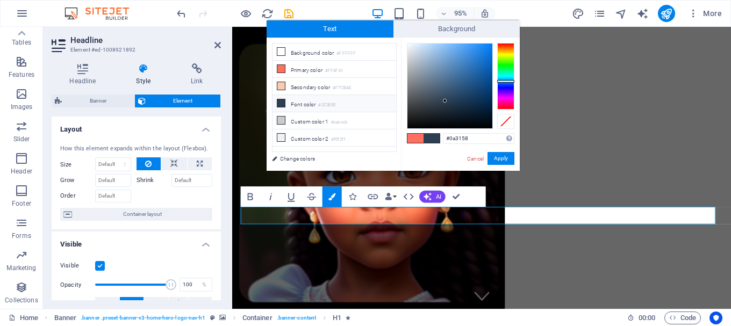
click at [482, 98] on div at bounding box center [449, 86] width 85 height 85
click at [482, 88] on div at bounding box center [449, 86] width 85 height 85
click at [489, 82] on div at bounding box center [449, 86] width 85 height 85
type input "#04417d"
click at [489, 86] on div at bounding box center [449, 86] width 85 height 85
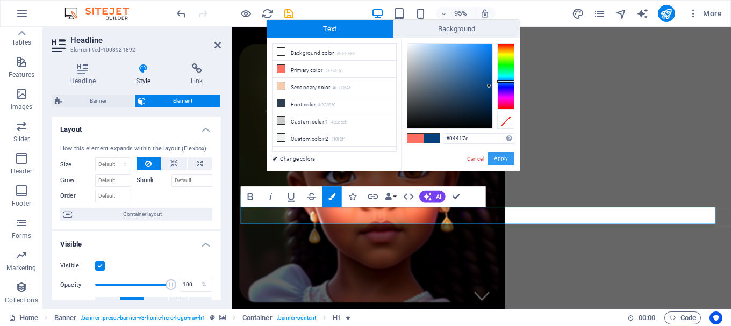
click at [496, 157] on button "Apply" at bounding box center [500, 158] width 27 height 13
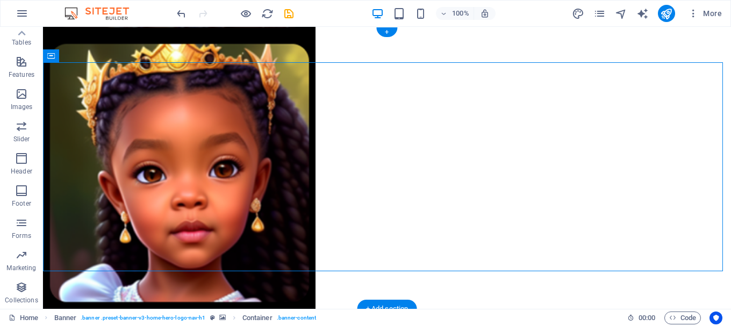
click at [509, 288] on figure at bounding box center [387, 168] width 688 height 282
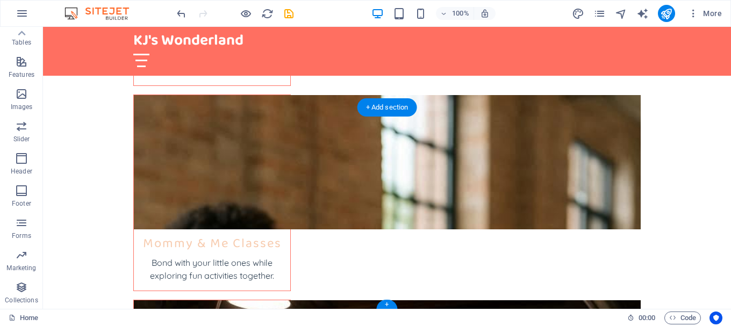
scroll to position [1631, 0]
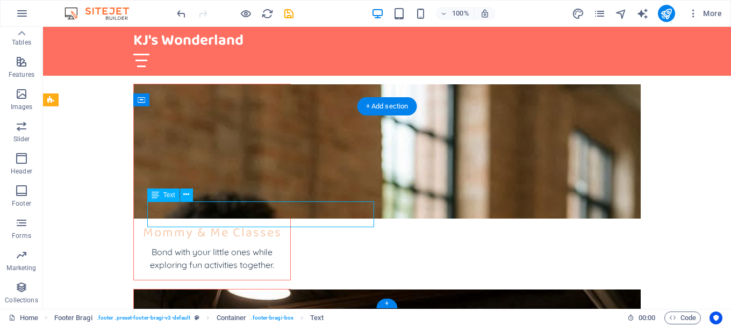
drag, startPoint x: 267, startPoint y: 247, endPoint x: 224, endPoint y: 220, distance: 50.7
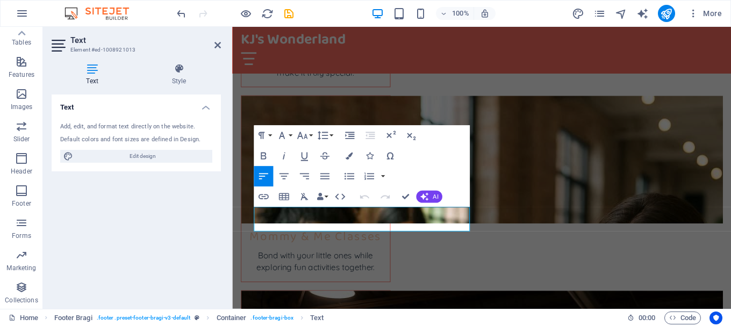
scroll to position [1598, 0]
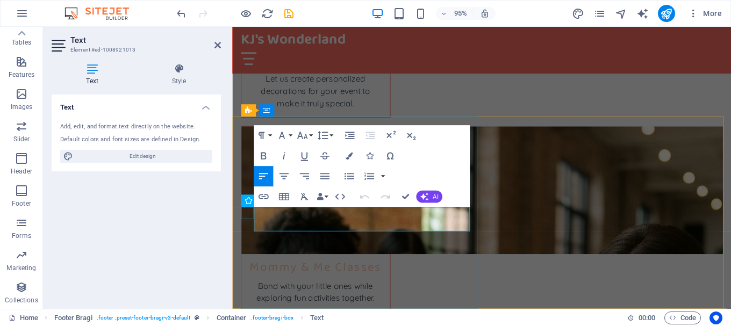
drag, startPoint x: 341, startPoint y: 240, endPoint x: 244, endPoint y: 218, distance: 99.2
click at [189, 216] on div "Text Add, edit, and format text directly on the website. Default colors and fon…" at bounding box center [136, 198] width 169 height 206
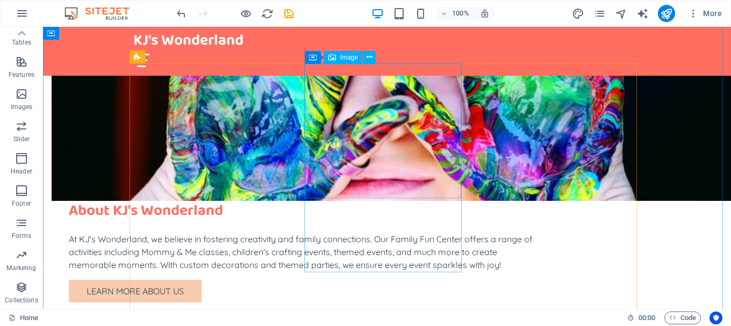
scroll to position [594, 0]
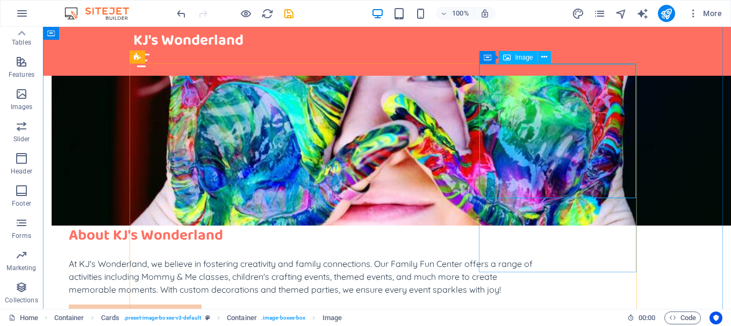
click at [521, 58] on span "Image" at bounding box center [524, 57] width 18 height 6
select select "vw"
select select "px"
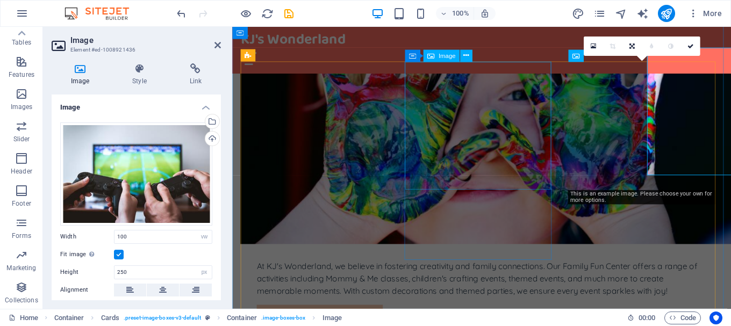
scroll to position [609, 0]
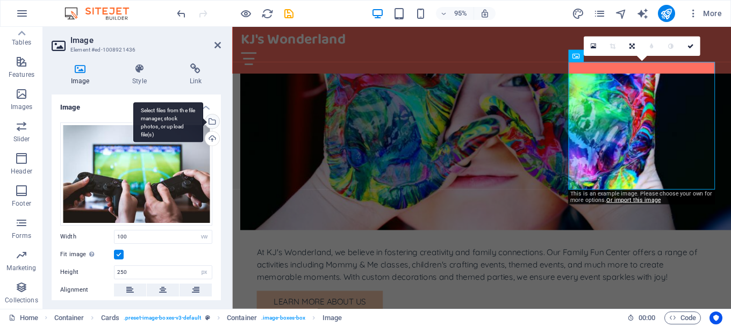
click at [203, 122] on div "Select files from the file manager, stock photos, or upload file(s)" at bounding box center [168, 122] width 70 height 40
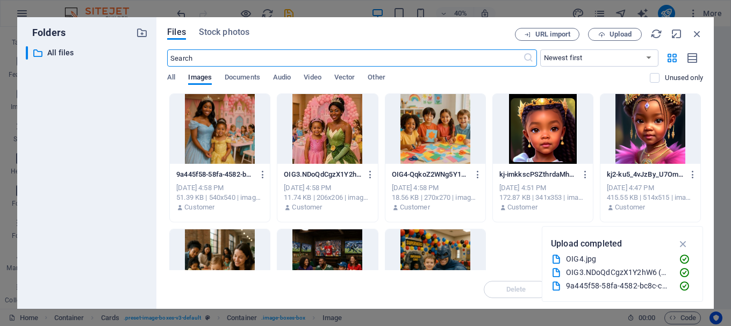
scroll to position [1018, 0]
click at [608, 35] on span "Upload" at bounding box center [615, 34] width 44 height 7
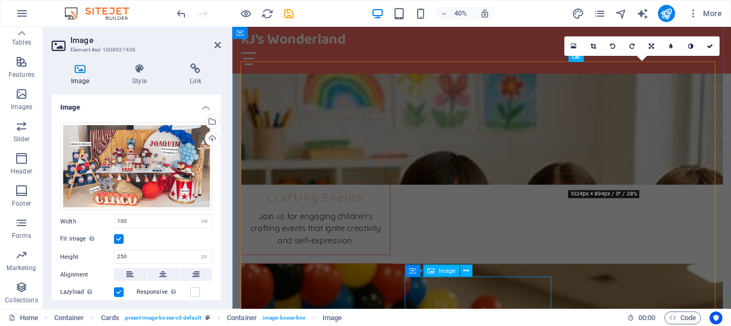
scroll to position [609, 0]
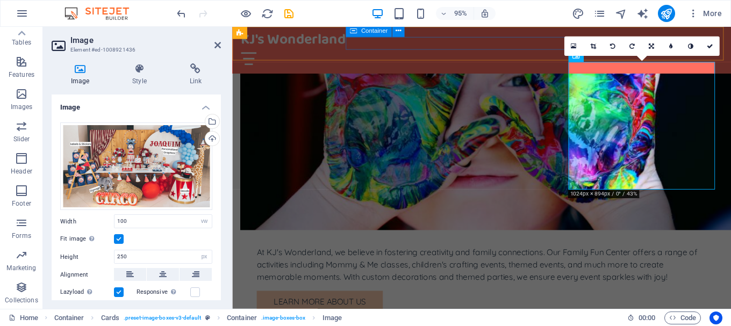
click at [508, 54] on div at bounding box center [494, 60] width 507 height 13
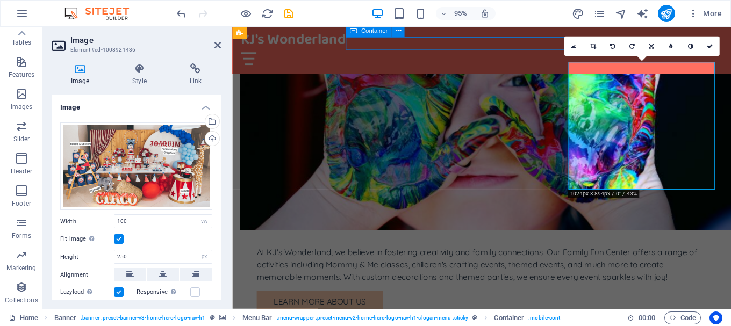
scroll to position [594, 0]
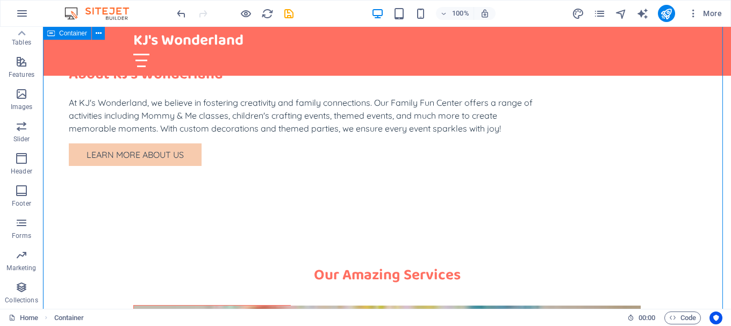
scroll to position [809, 0]
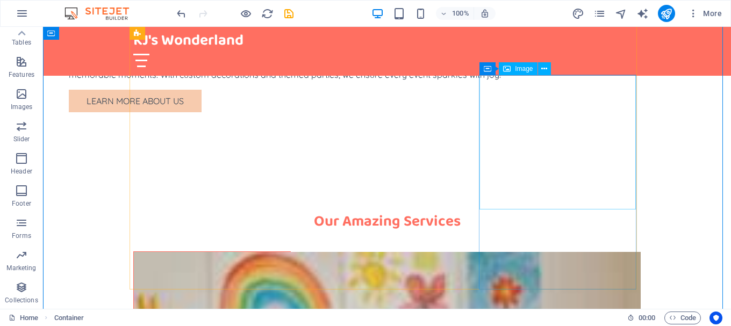
select select "vw"
select select "px"
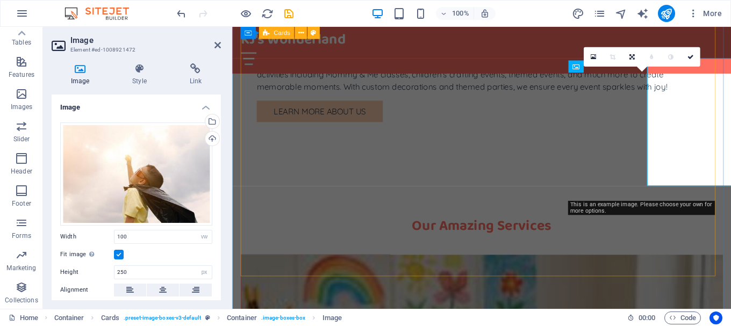
scroll to position [824, 0]
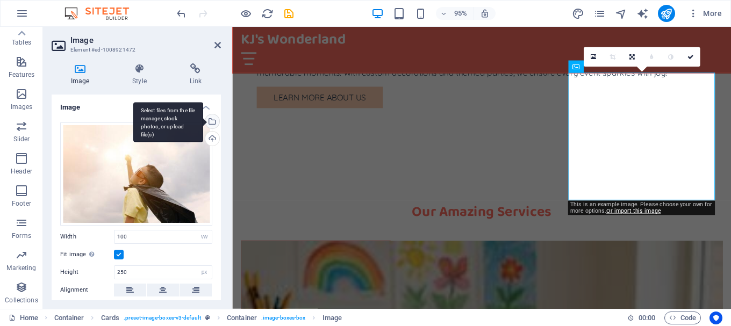
click at [210, 122] on div "Select files from the file manager, stock photos, or upload file(s)" at bounding box center [211, 122] width 16 height 16
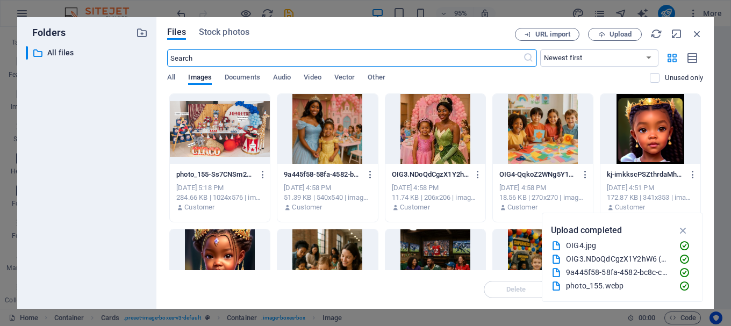
scroll to position [1233, 0]
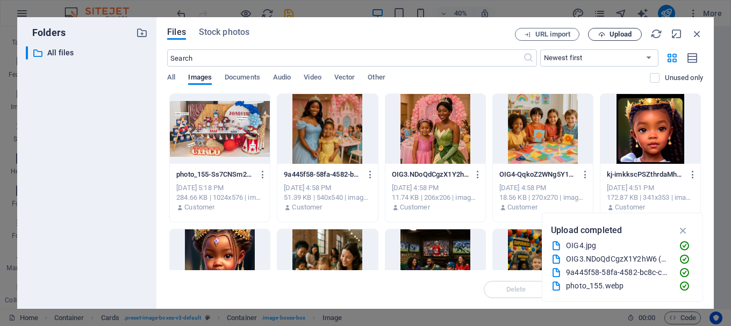
click at [608, 30] on button "Upload" at bounding box center [615, 34] width 54 height 13
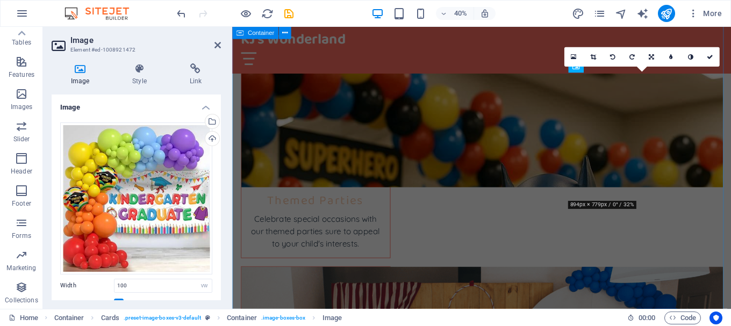
scroll to position [824, 0]
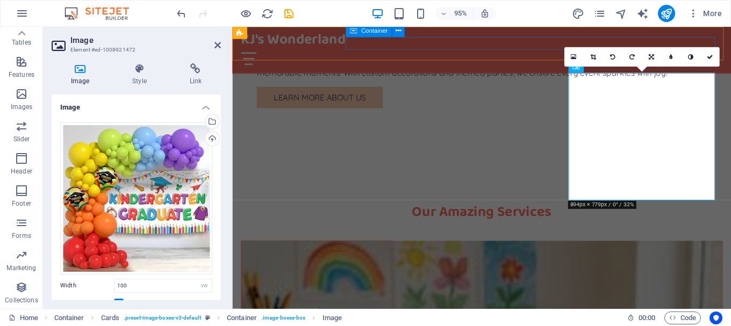
click at [549, 54] on div at bounding box center [494, 60] width 507 height 13
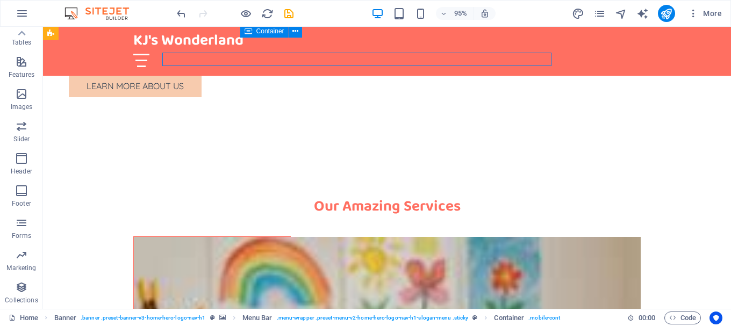
scroll to position [809, 0]
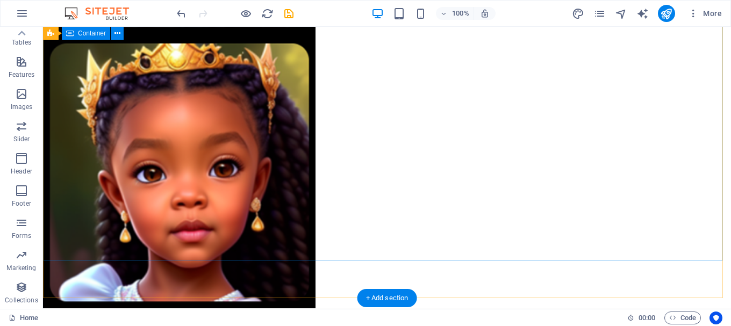
scroll to position [0, 0]
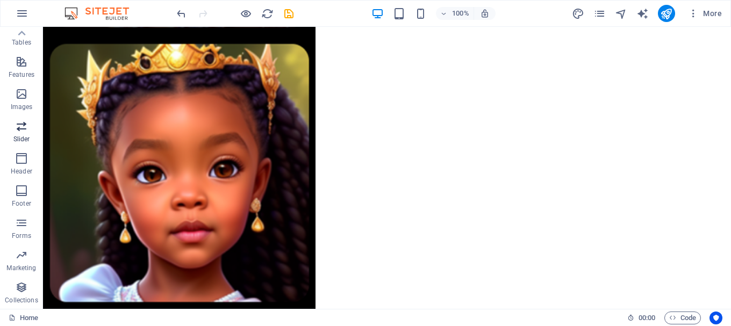
click at [21, 133] on span "Slider" at bounding box center [21, 133] width 43 height 26
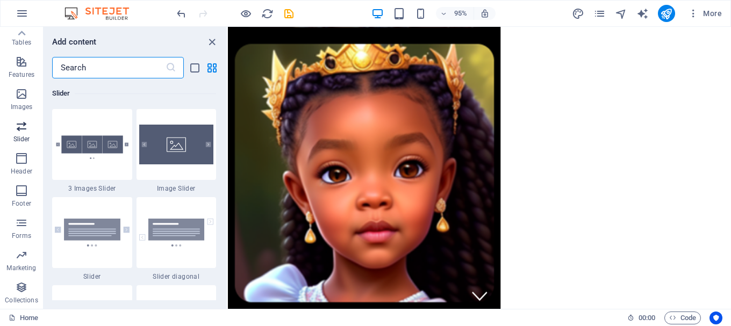
scroll to position [6093, 0]
click at [105, 157] on img at bounding box center [92, 144] width 75 height 49
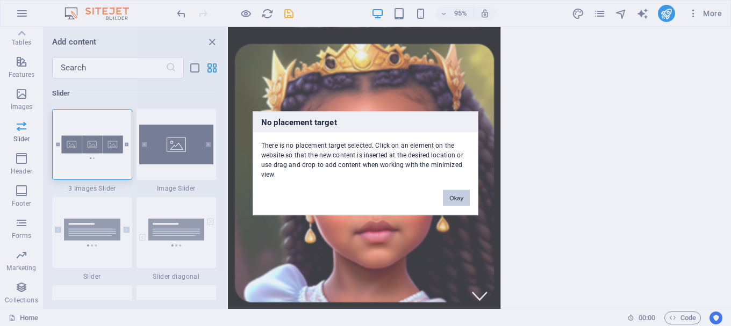
click at [463, 199] on button "Okay" at bounding box center [456, 198] width 27 height 16
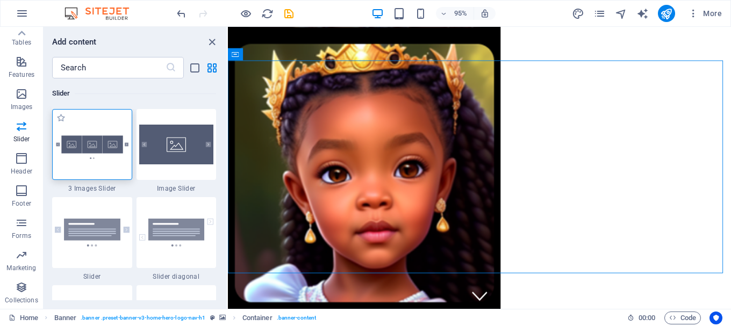
drag, startPoint x: 88, startPoint y: 147, endPoint x: 137, endPoint y: 237, distance: 102.4
click at [88, 147] on img at bounding box center [92, 144] width 75 height 49
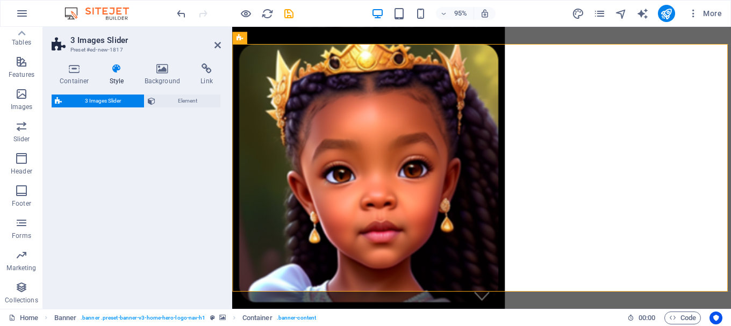
select select "rem"
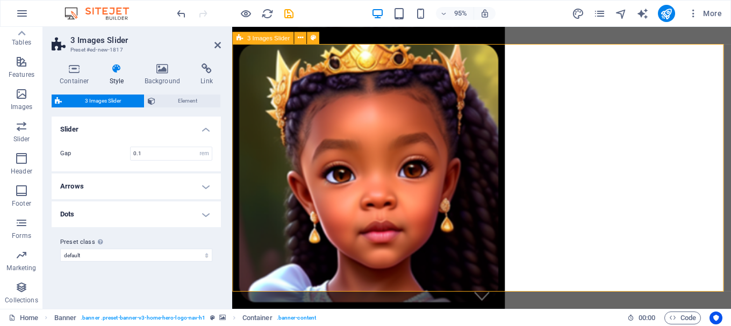
scroll to position [279, 0]
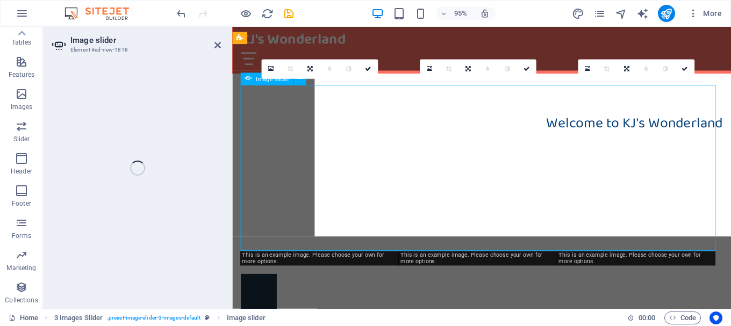
select select "px"
select select "ms"
select select "s"
select select "progressive"
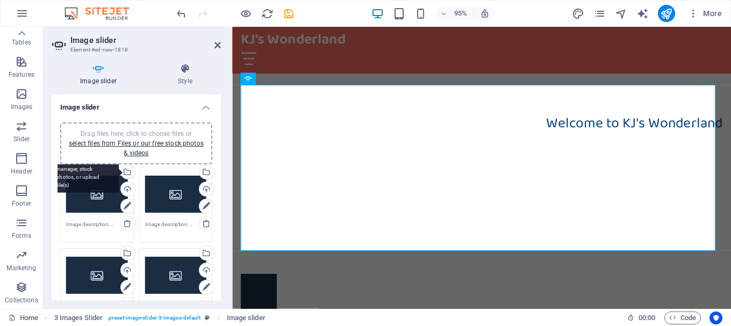
click at [119, 174] on div "Select files from the file manager, stock photos, or upload file(s)" at bounding box center [84, 173] width 70 height 40
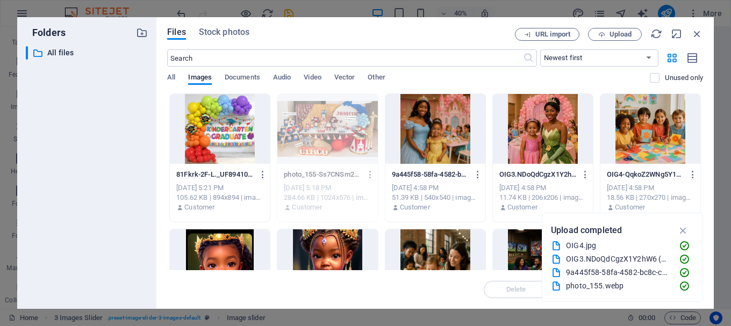
click at [535, 138] on div at bounding box center [543, 129] width 100 height 70
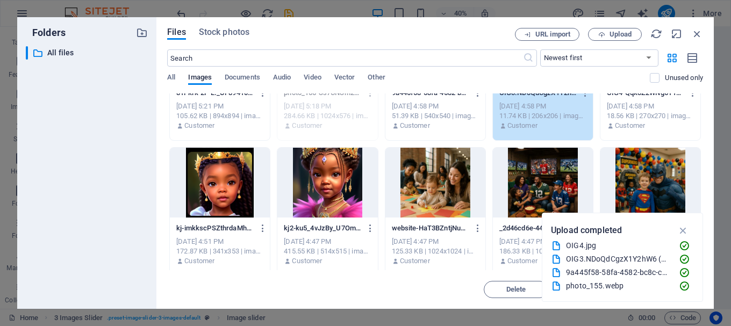
scroll to position [88, 0]
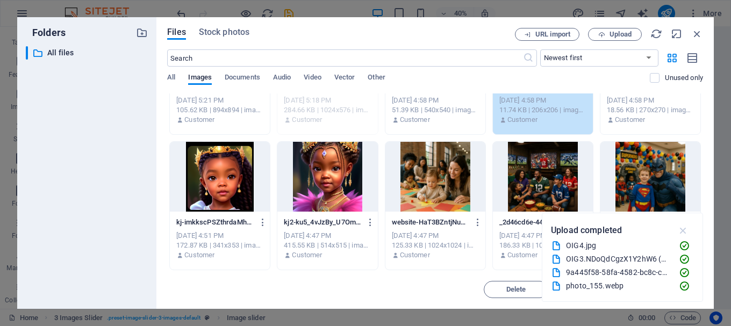
click at [683, 231] on icon "button" at bounding box center [683, 231] width 12 height 12
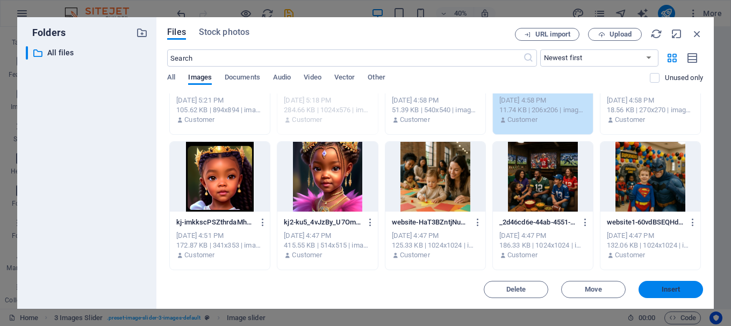
click at [678, 290] on span "Insert" at bounding box center [671, 289] width 19 height 6
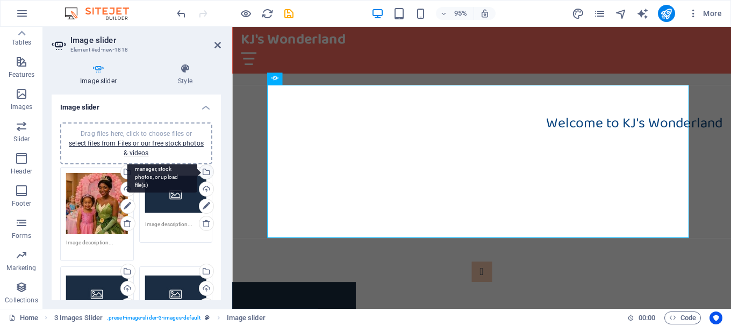
click at [206, 171] on div "Select files from the file manager, stock photos, or upload file(s)" at bounding box center [205, 173] width 16 height 16
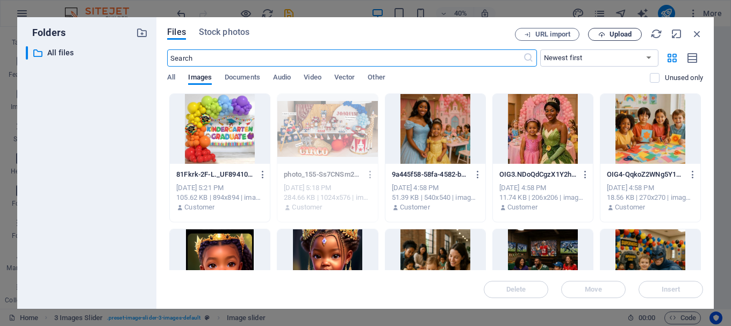
click at [621, 31] on span "Upload" at bounding box center [620, 34] width 22 height 6
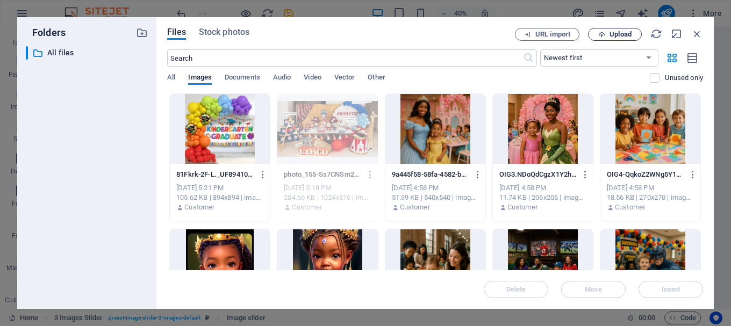
click at [620, 35] on span "Upload" at bounding box center [620, 34] width 22 height 6
click at [630, 30] on button "Upload" at bounding box center [615, 34] width 54 height 13
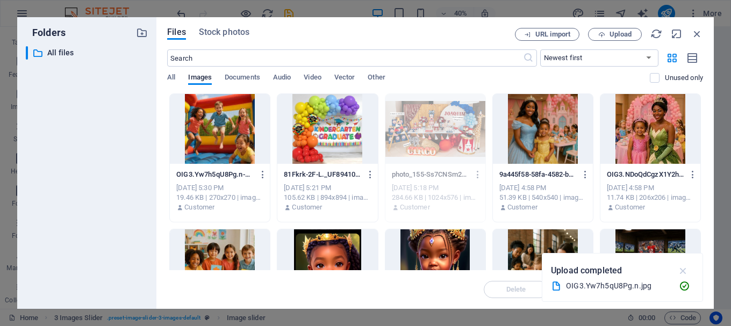
click at [683, 270] on icon "button" at bounding box center [683, 271] width 12 height 12
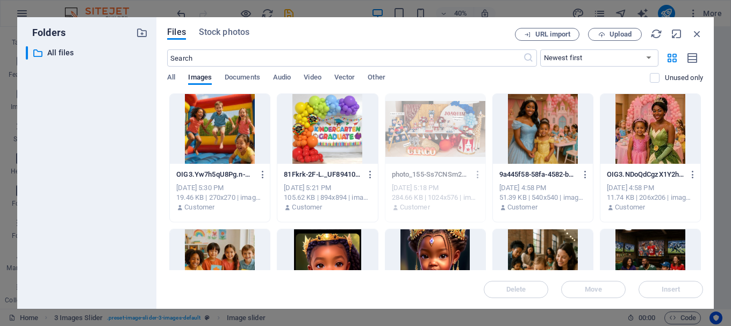
click at [204, 141] on div at bounding box center [220, 129] width 100 height 70
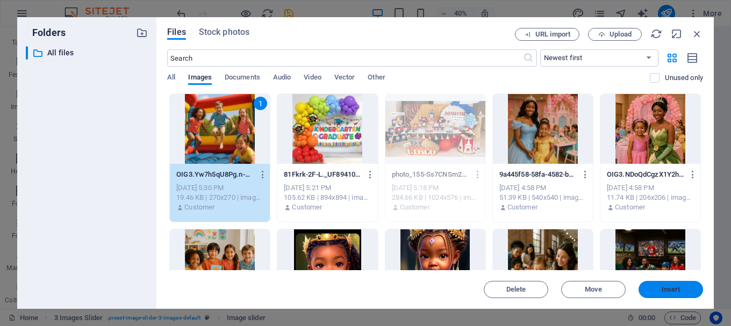
click at [683, 288] on span "Insert" at bounding box center [671, 289] width 56 height 6
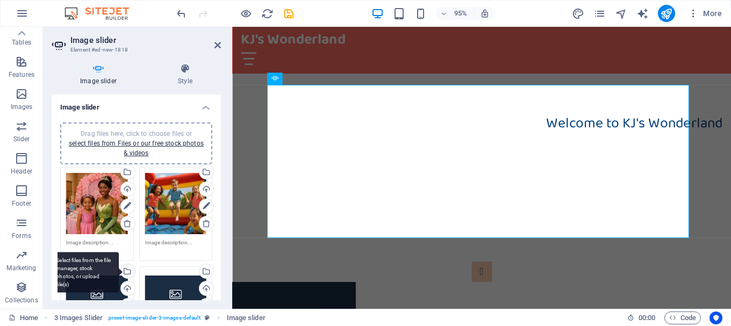
click at [127, 271] on div "Select files from the file manager, stock photos, or upload file(s)" at bounding box center [127, 272] width 16 height 16
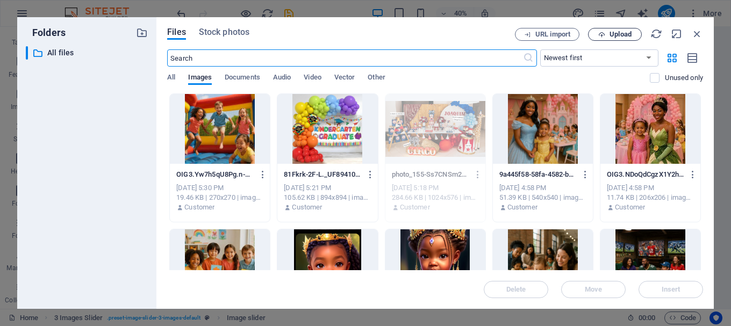
click at [626, 31] on span "Upload" at bounding box center [620, 34] width 22 height 6
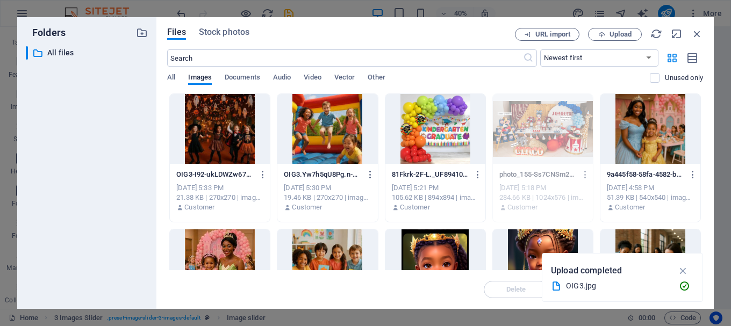
click at [210, 113] on div at bounding box center [220, 129] width 100 height 70
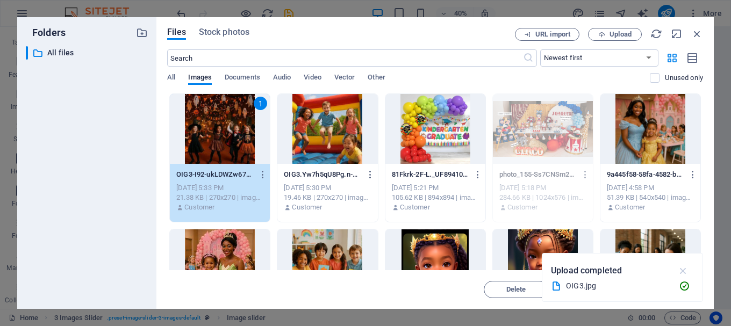
click at [685, 266] on icon "button" at bounding box center [683, 271] width 12 height 12
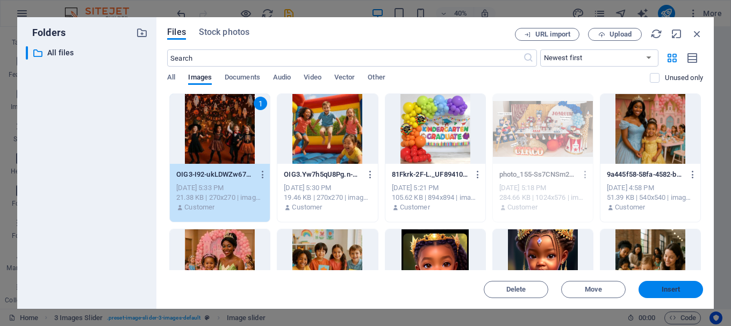
click at [677, 288] on span "Insert" at bounding box center [671, 289] width 19 height 6
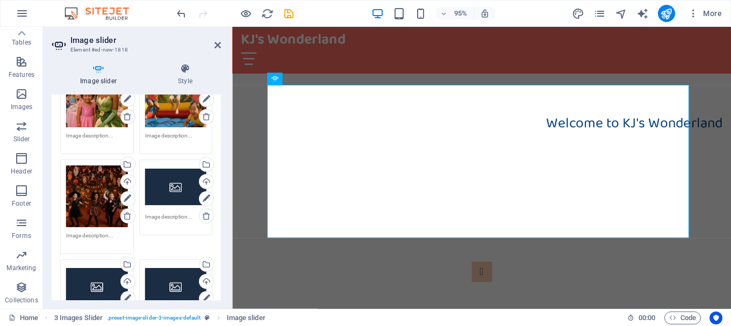
scroll to position [107, 0]
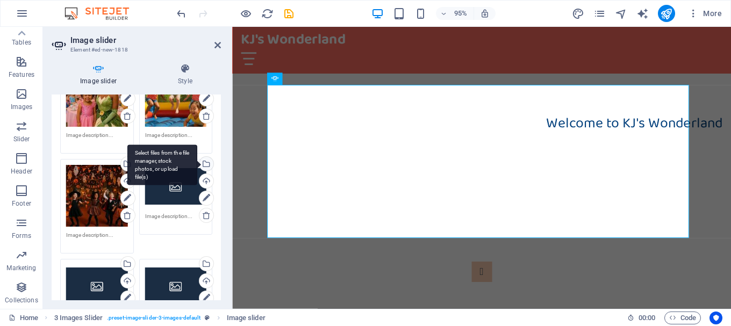
click at [206, 159] on div "Select files from the file manager, stock photos, or upload file(s)" at bounding box center [205, 165] width 16 height 16
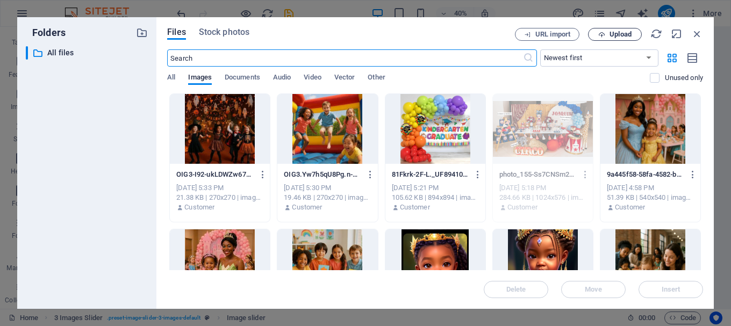
click at [614, 30] on button "Upload" at bounding box center [615, 34] width 54 height 13
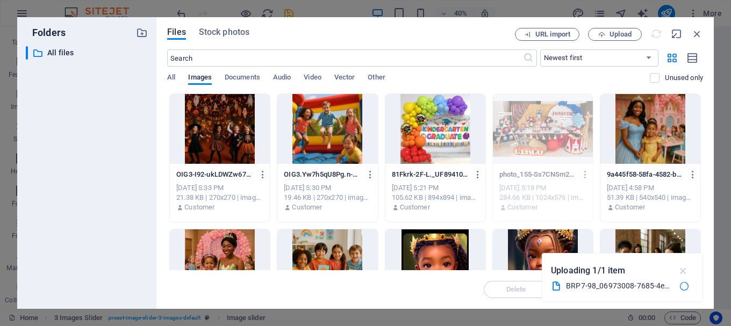
click at [684, 270] on icon "button" at bounding box center [683, 271] width 12 height 12
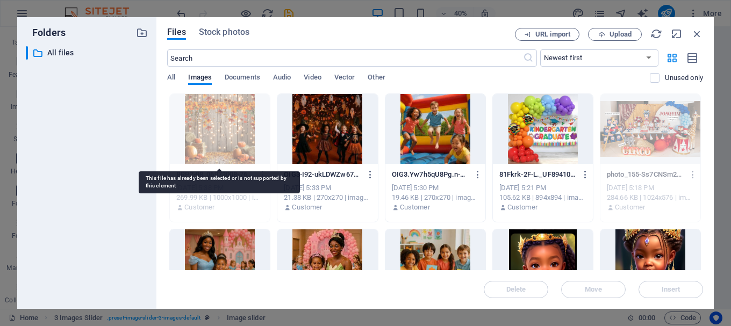
click at [239, 126] on div at bounding box center [220, 129] width 100 height 70
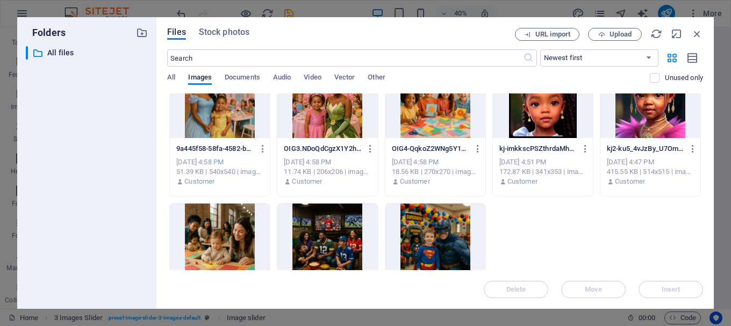
scroll to position [0, 0]
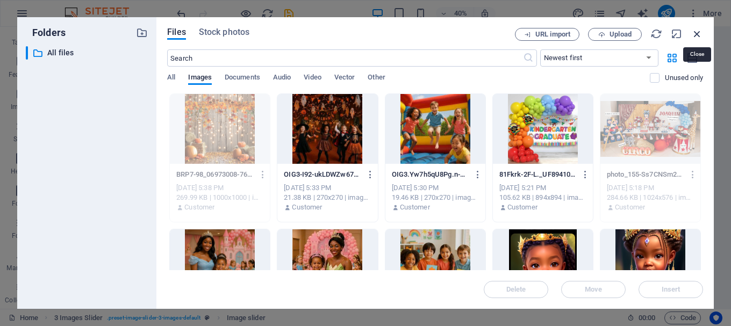
click at [695, 33] on icon "button" at bounding box center [697, 34] width 12 height 12
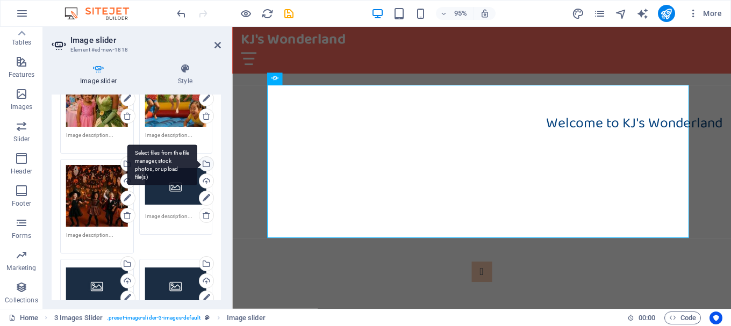
click at [203, 161] on div "Select files from the file manager, stock photos, or upload file(s)" at bounding box center [205, 165] width 16 height 16
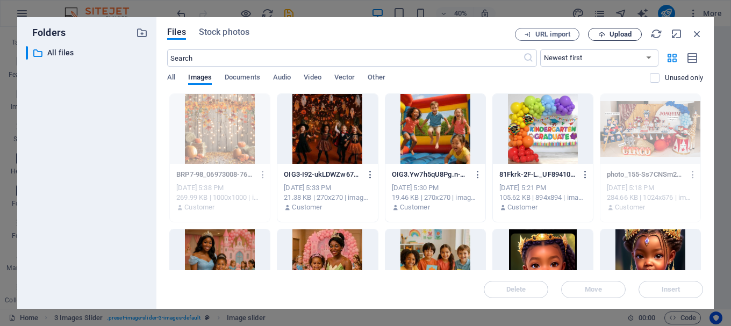
click at [624, 30] on button "Upload" at bounding box center [615, 34] width 54 height 13
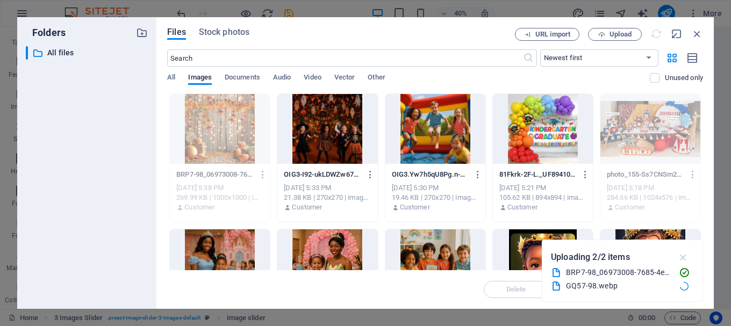
click at [682, 257] on icon "button" at bounding box center [683, 258] width 12 height 12
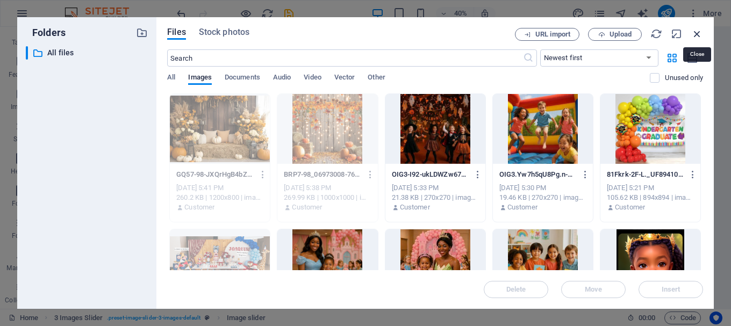
click at [696, 33] on icon "button" at bounding box center [697, 34] width 12 height 12
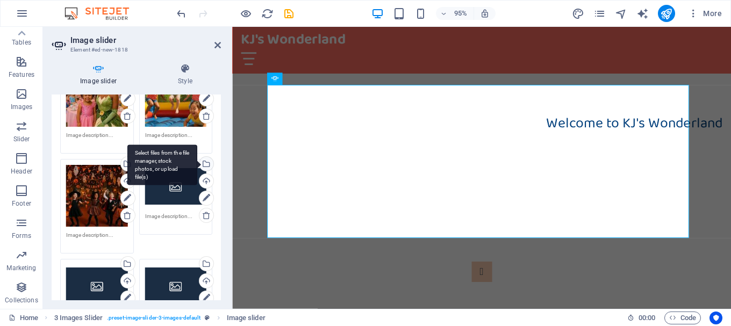
click at [204, 164] on div "Select files from the file manager, stock photos, or upload file(s)" at bounding box center [205, 165] width 16 height 16
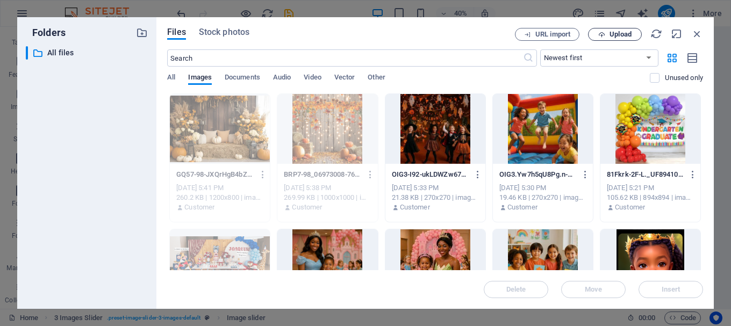
click at [602, 30] on button "Upload" at bounding box center [615, 34] width 54 height 13
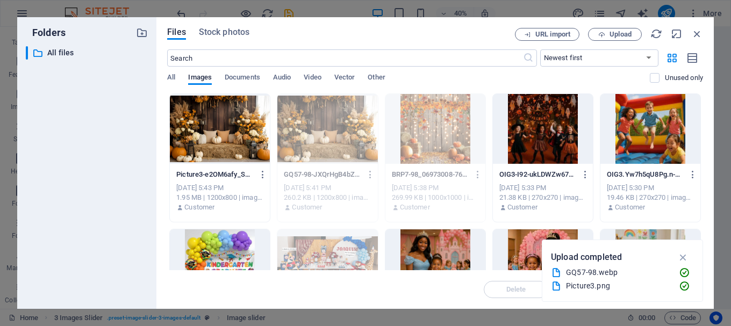
click at [231, 138] on div at bounding box center [220, 129] width 100 height 70
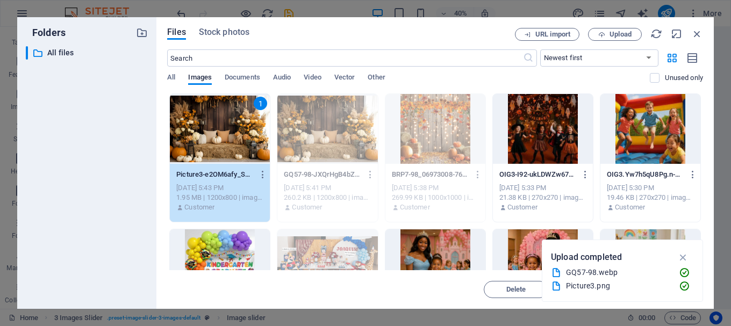
click at [438, 289] on div "Delete Move Insert" at bounding box center [435, 284] width 536 height 28
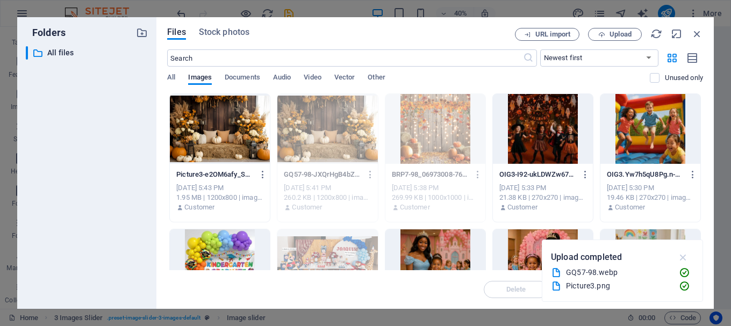
click at [683, 255] on icon "button" at bounding box center [683, 258] width 12 height 12
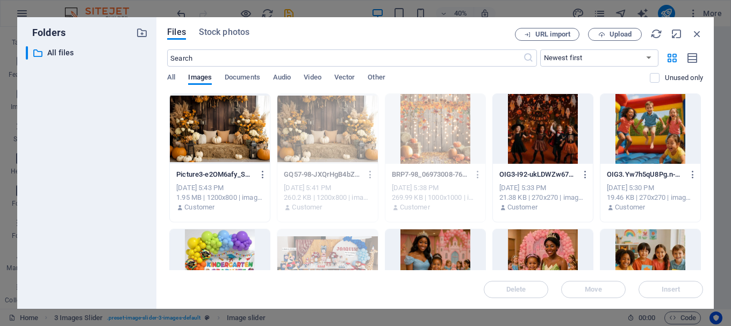
click at [222, 123] on div at bounding box center [220, 129] width 100 height 70
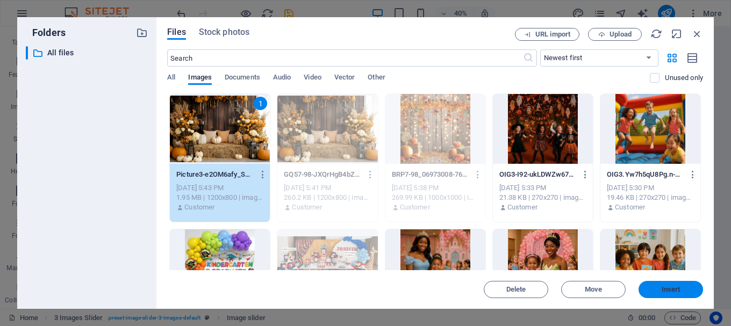
click at [676, 288] on span "Insert" at bounding box center [671, 289] width 19 height 6
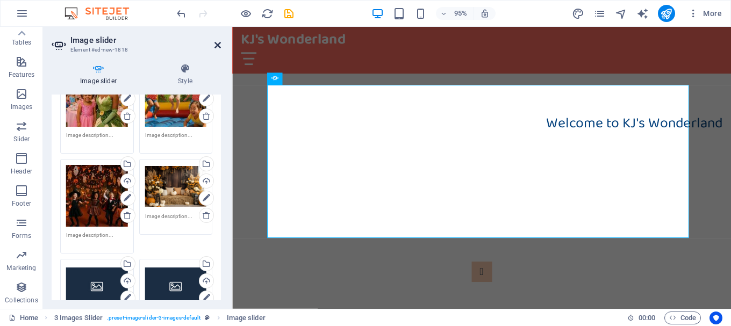
click at [217, 45] on icon at bounding box center [217, 45] width 6 height 9
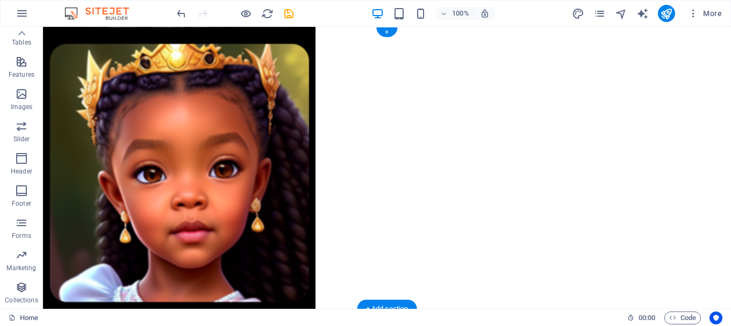
click at [526, 293] on figure at bounding box center [387, 168] width 688 height 282
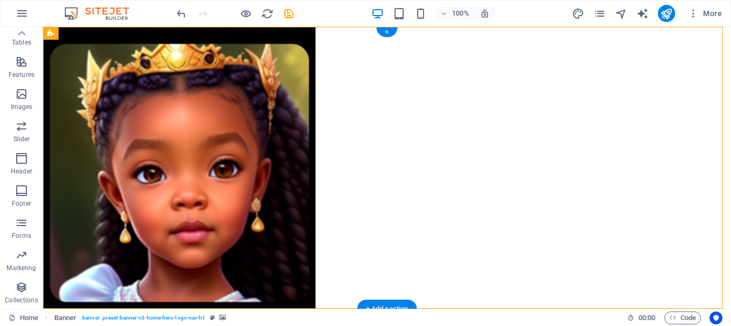
click at [526, 293] on figure at bounding box center [387, 168] width 688 height 282
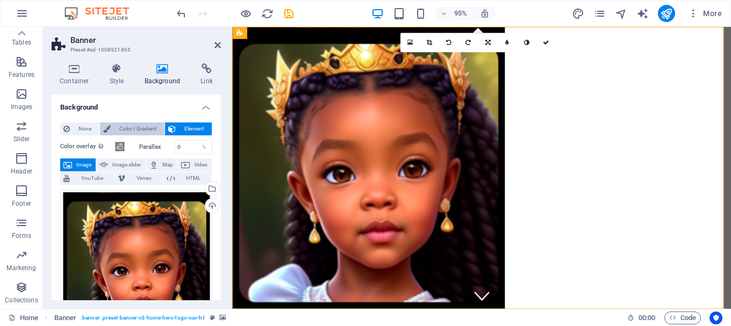
click at [134, 125] on span "Color / Gradient" at bounding box center [137, 129] width 47 height 13
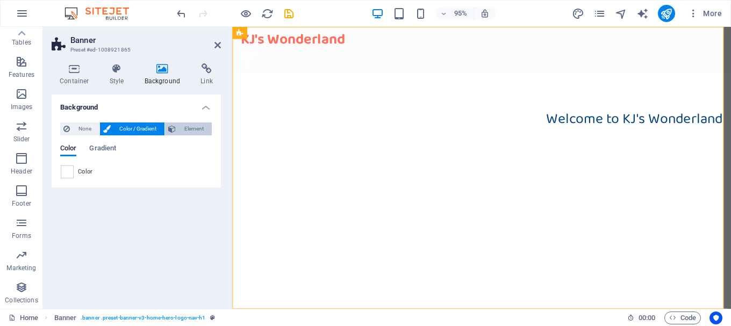
click at [188, 126] on span "Element" at bounding box center [194, 129] width 30 height 13
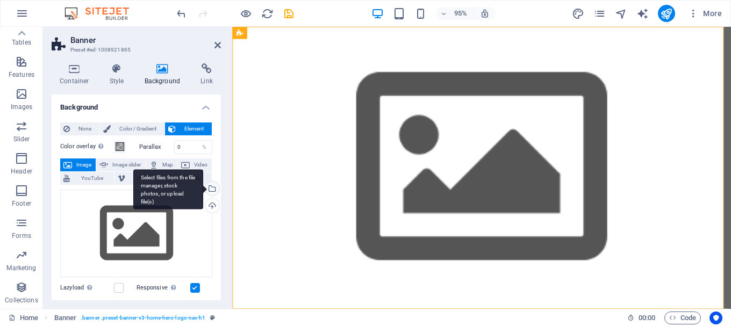
click at [213, 189] on div "Select files from the file manager, stock photos, or upload file(s)" at bounding box center [211, 190] width 16 height 16
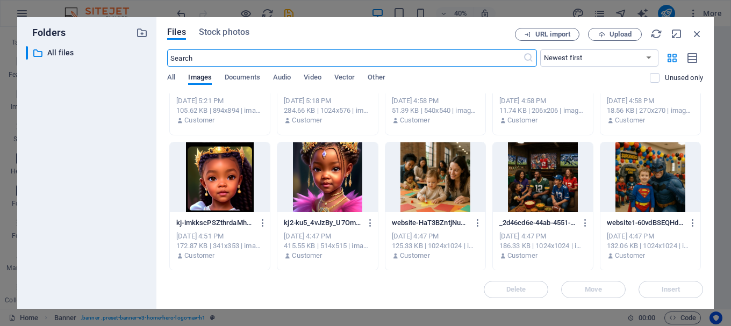
scroll to position [223, 0]
click at [225, 183] on div at bounding box center [220, 177] width 100 height 70
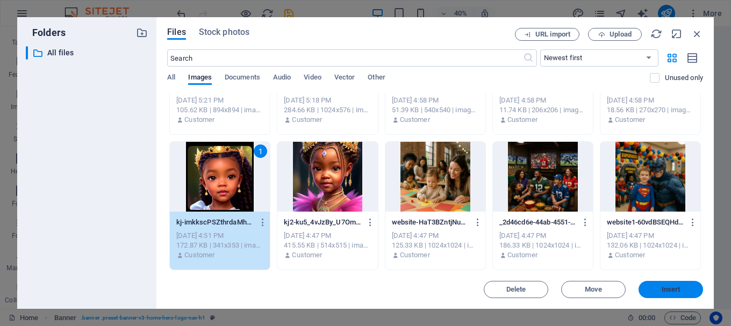
click at [673, 289] on span "Insert" at bounding box center [671, 289] width 19 height 6
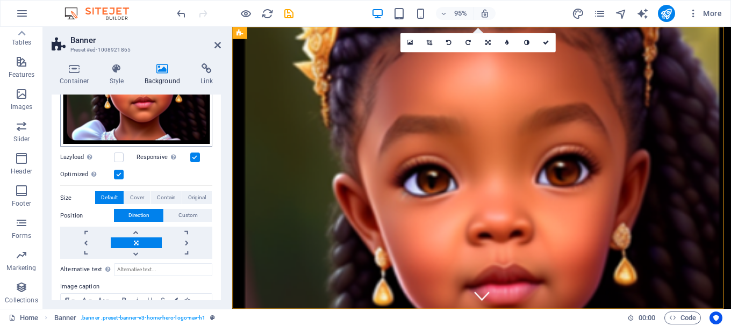
scroll to position [215, 0]
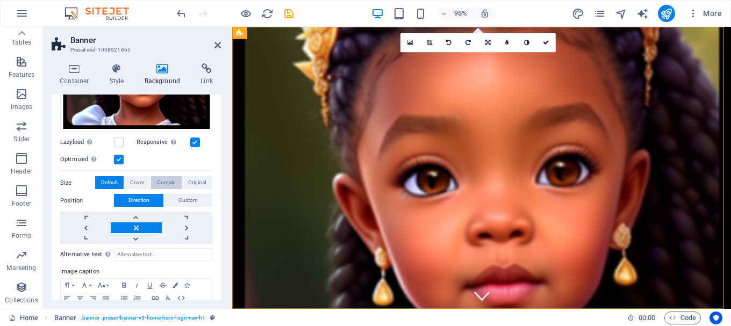
click at [166, 179] on span "Contain" at bounding box center [166, 182] width 19 height 13
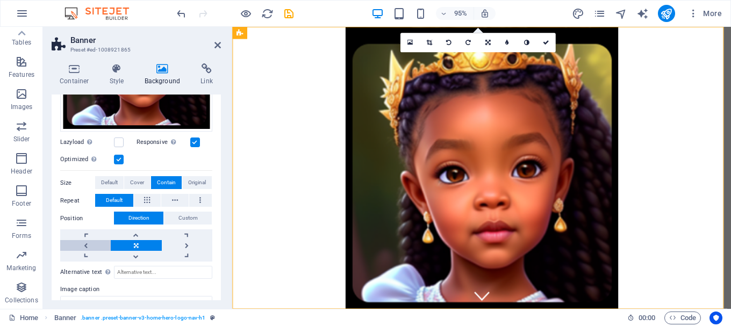
click at [89, 242] on link at bounding box center [85, 245] width 51 height 11
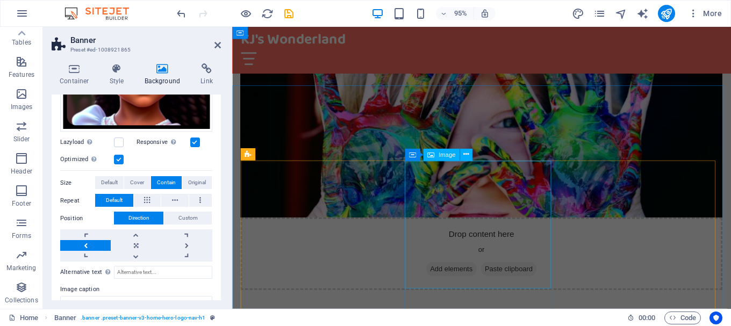
scroll to position [752, 0]
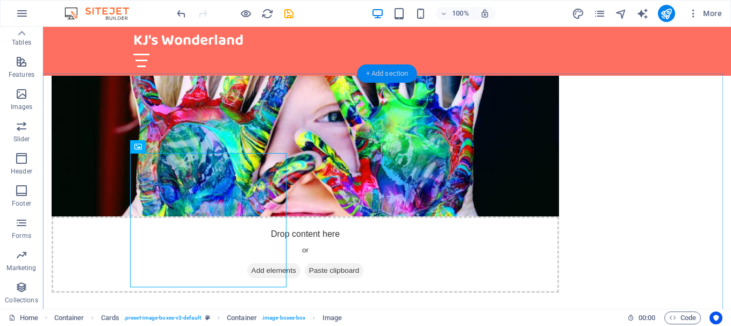
click at [393, 71] on div "+ Add section" at bounding box center [387, 73] width 60 height 18
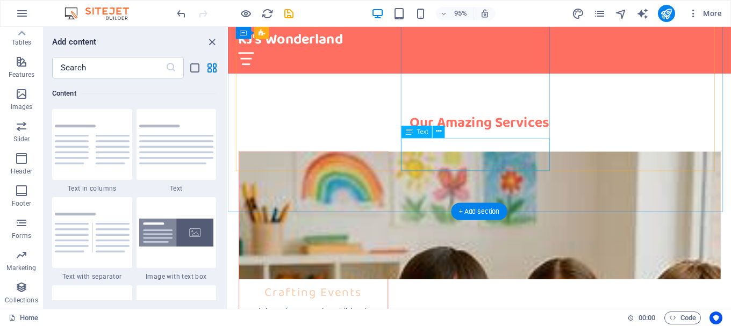
scroll to position [1182, 0]
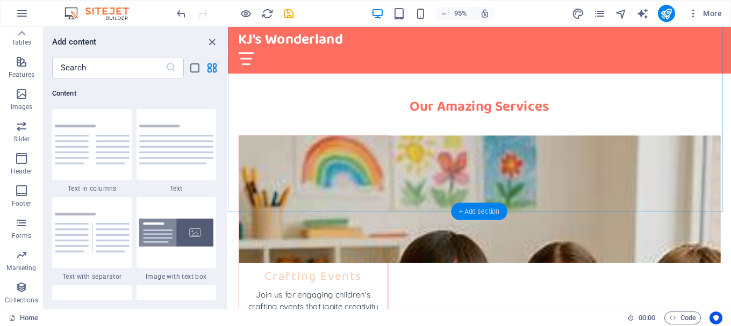
click at [473, 207] on div "+ Add section" at bounding box center [479, 211] width 56 height 17
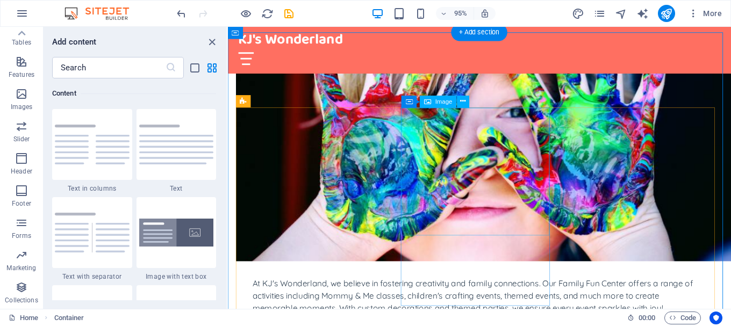
scroll to position [806, 0]
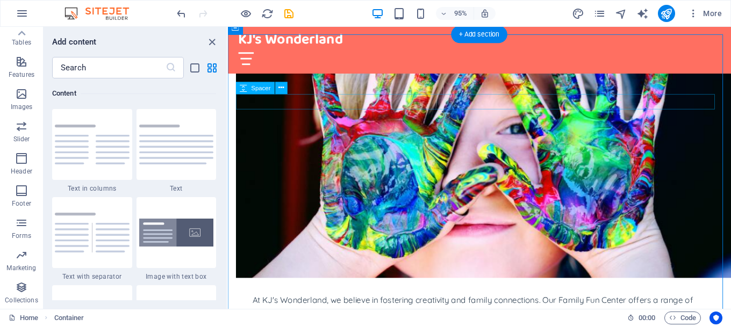
click at [279, 89] on icon at bounding box center [281, 88] width 5 height 11
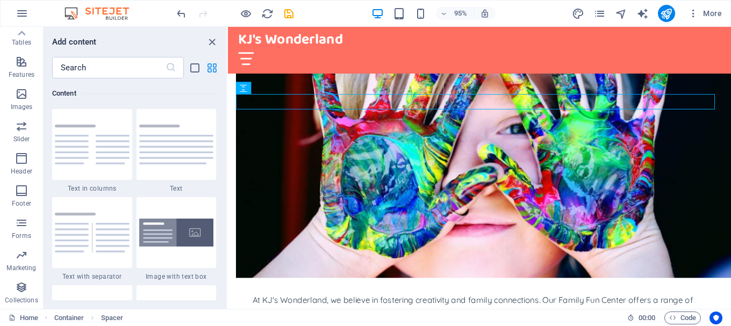
click at [213, 67] on icon "grid-view" at bounding box center [212, 68] width 12 height 12
click at [18, 61] on icon "button" at bounding box center [21, 61] width 13 height 13
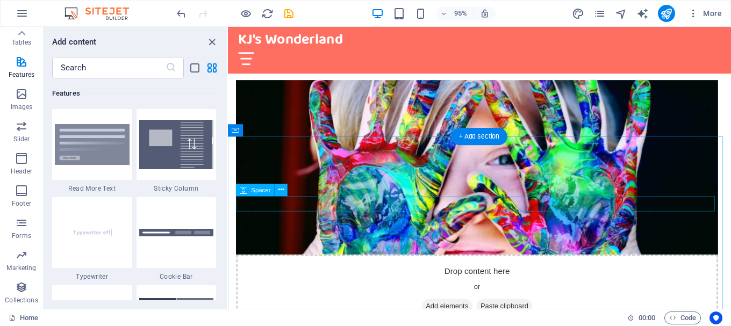
scroll to position [699, 0]
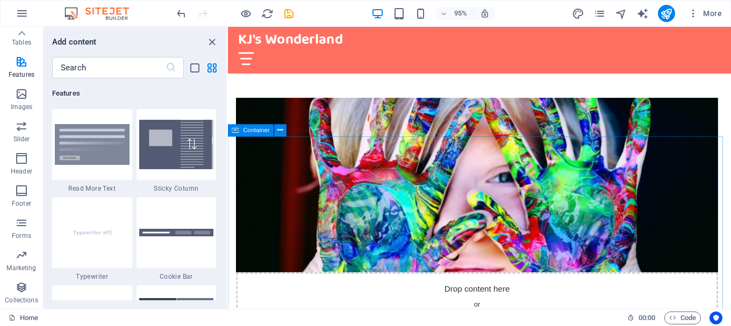
click at [236, 131] on icon at bounding box center [235, 131] width 7 height 12
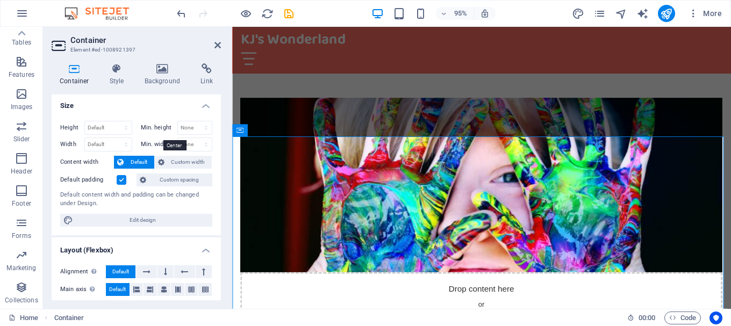
scroll to position [0, 0]
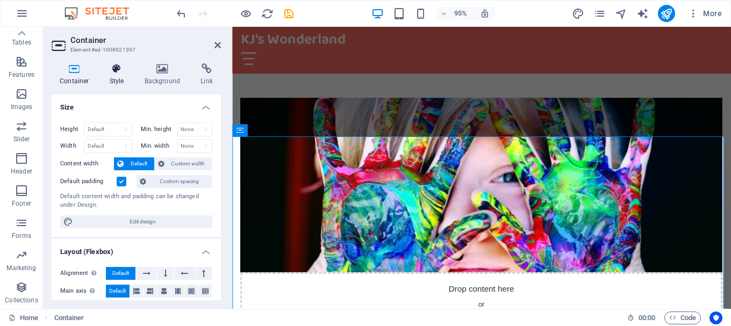
click at [119, 74] on h4 "Style" at bounding box center [119, 74] width 35 height 23
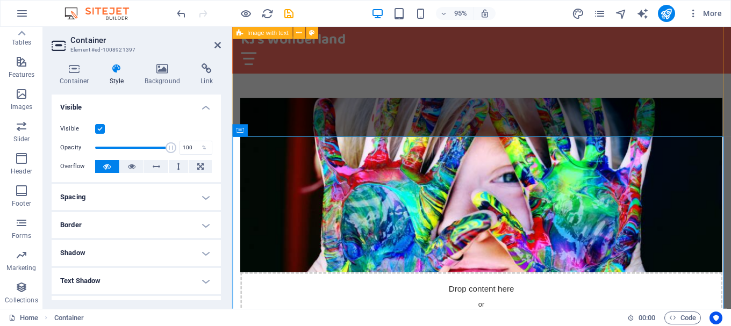
click at [397, 125] on div "Drop content here or Add elements Paste clipboard About KJ's Wonderland At KJ's…" at bounding box center [494, 302] width 525 height 487
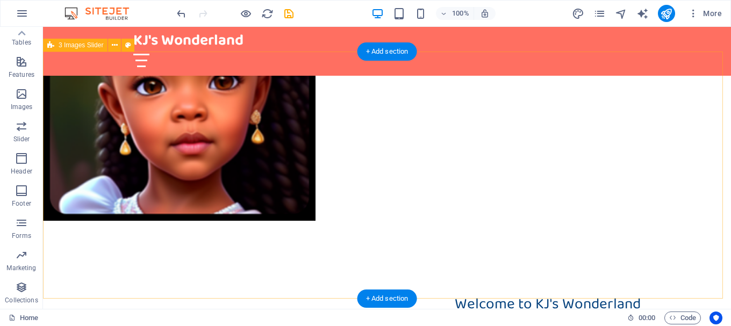
scroll to position [322, 0]
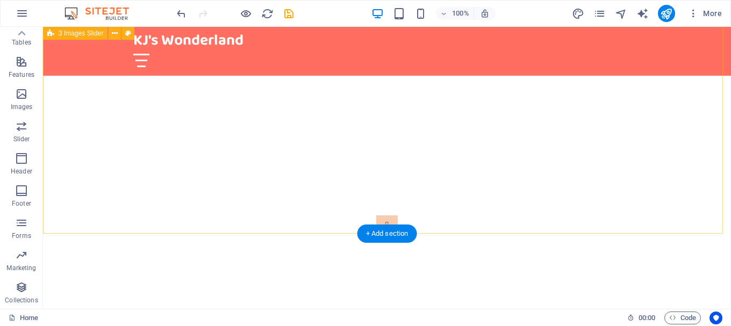
click at [669, 195] on div "1 2 3 4 5 6" at bounding box center [387, 296] width 688 height 247
select select "rem"
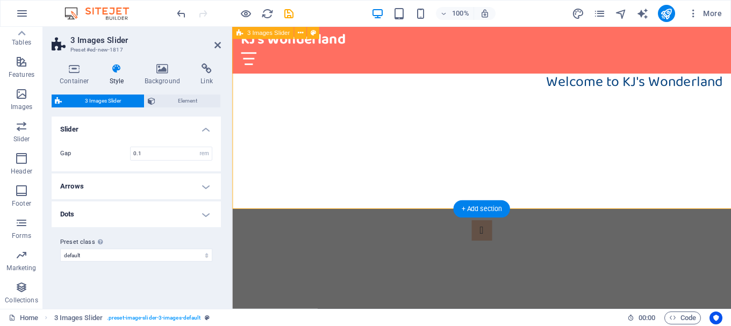
scroll to position [338, 0]
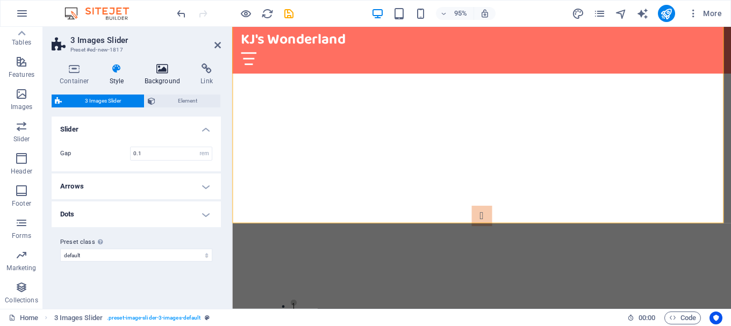
click at [160, 67] on icon at bounding box center [163, 68] width 52 height 11
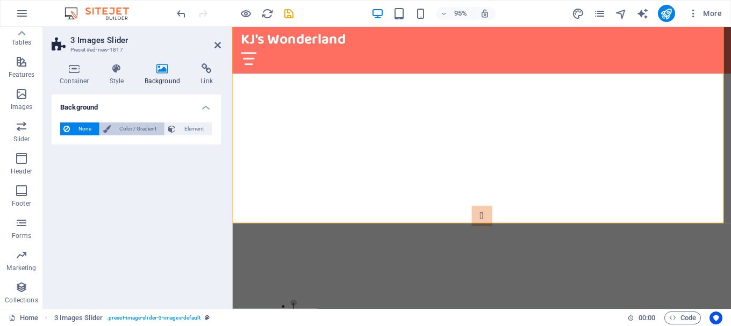
click at [145, 127] on span "Color / Gradient" at bounding box center [137, 129] width 47 height 13
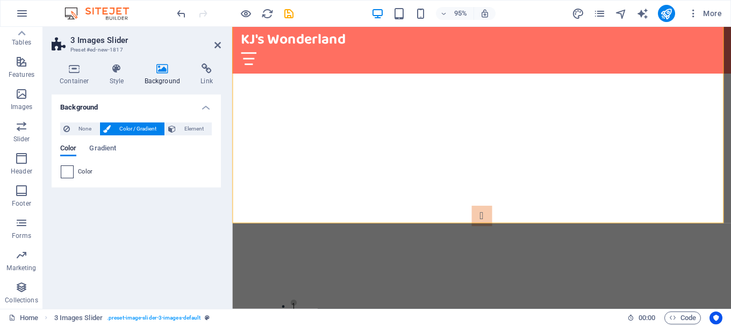
click at [67, 171] on span at bounding box center [67, 172] width 12 height 12
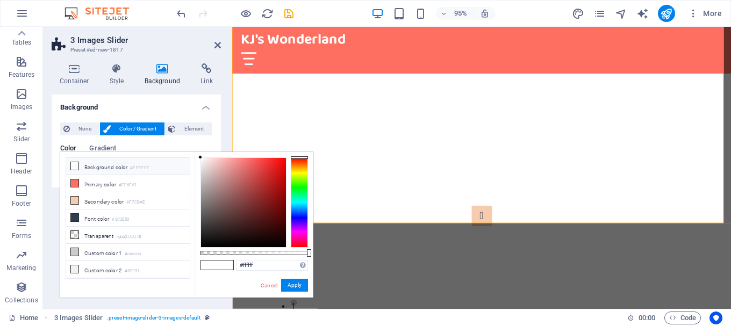
click at [72, 164] on icon at bounding box center [75, 166] width 8 height 8
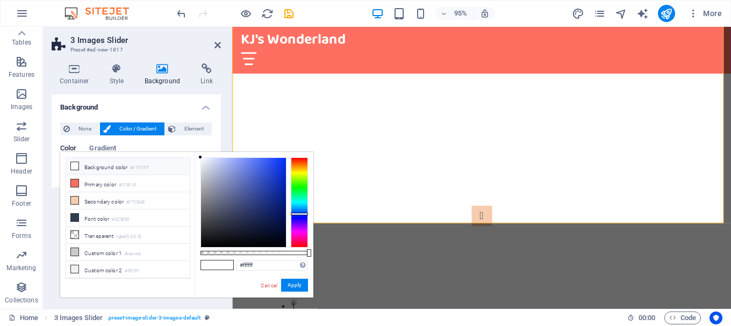
click at [301, 214] on div at bounding box center [299, 202] width 17 height 90
click at [76, 214] on icon at bounding box center [75, 218] width 8 height 8
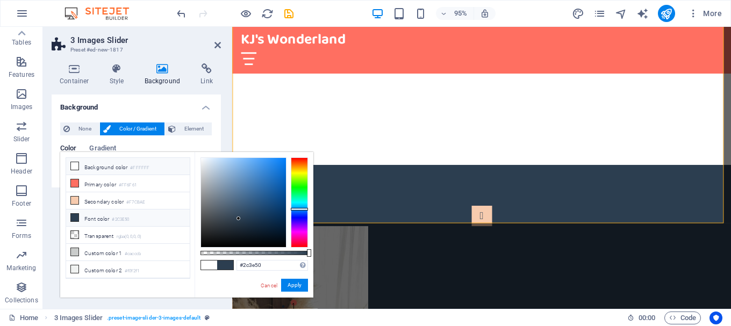
click at [73, 163] on icon at bounding box center [75, 166] width 8 height 8
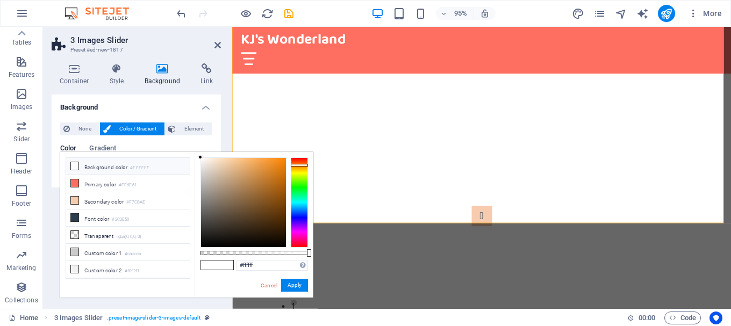
click at [296, 165] on div at bounding box center [299, 202] width 17 height 90
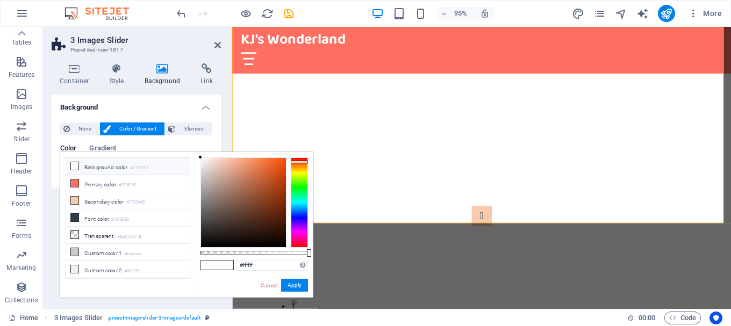
click at [301, 162] on div at bounding box center [299, 202] width 17 height 90
click at [281, 161] on div at bounding box center [243, 202] width 85 height 89
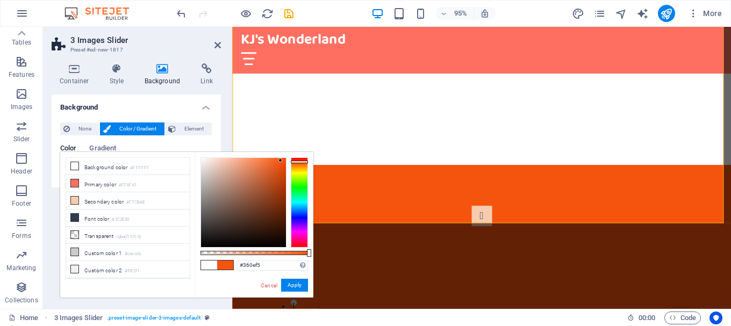
click at [300, 219] on div at bounding box center [299, 202] width 17 height 90
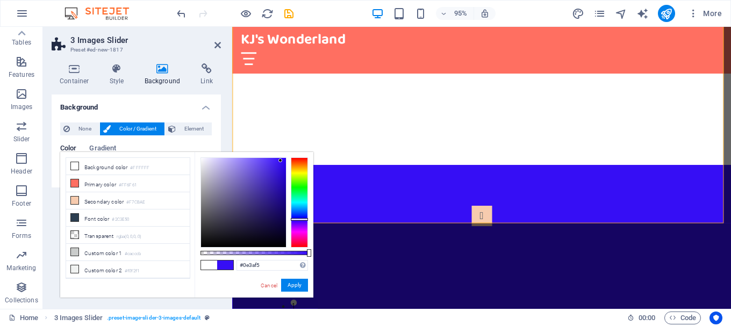
click at [300, 214] on div at bounding box center [299, 202] width 17 height 90
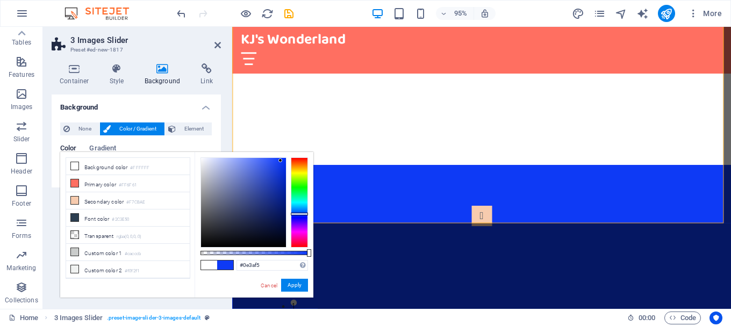
type input "#23368a"
click at [264, 198] on div at bounding box center [243, 202] width 85 height 89
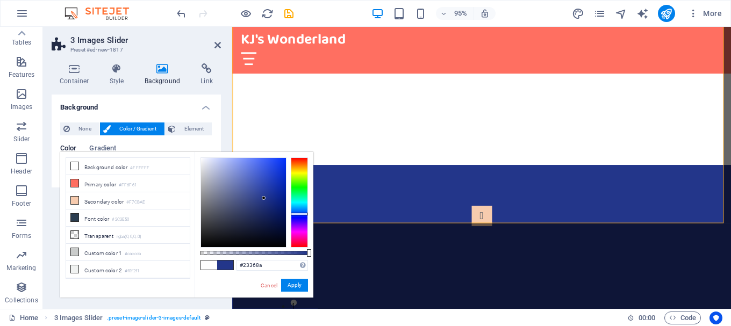
click at [525, 17] on div "95% More" at bounding box center [450, 13] width 551 height 17
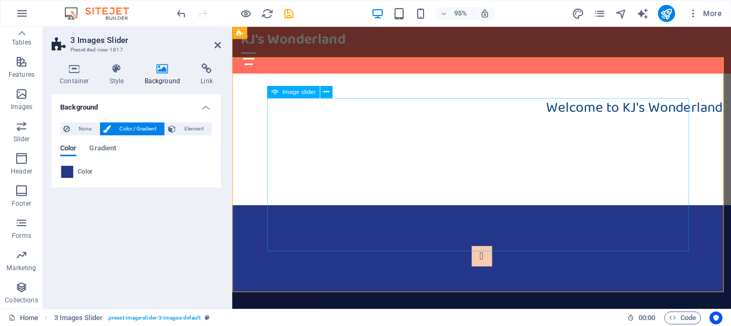
scroll to position [230, 0]
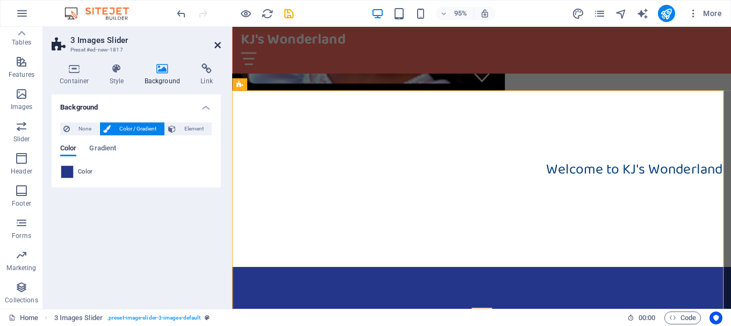
click at [217, 44] on icon at bounding box center [217, 45] width 6 height 9
